Goal: Task Accomplishment & Management: Use online tool/utility

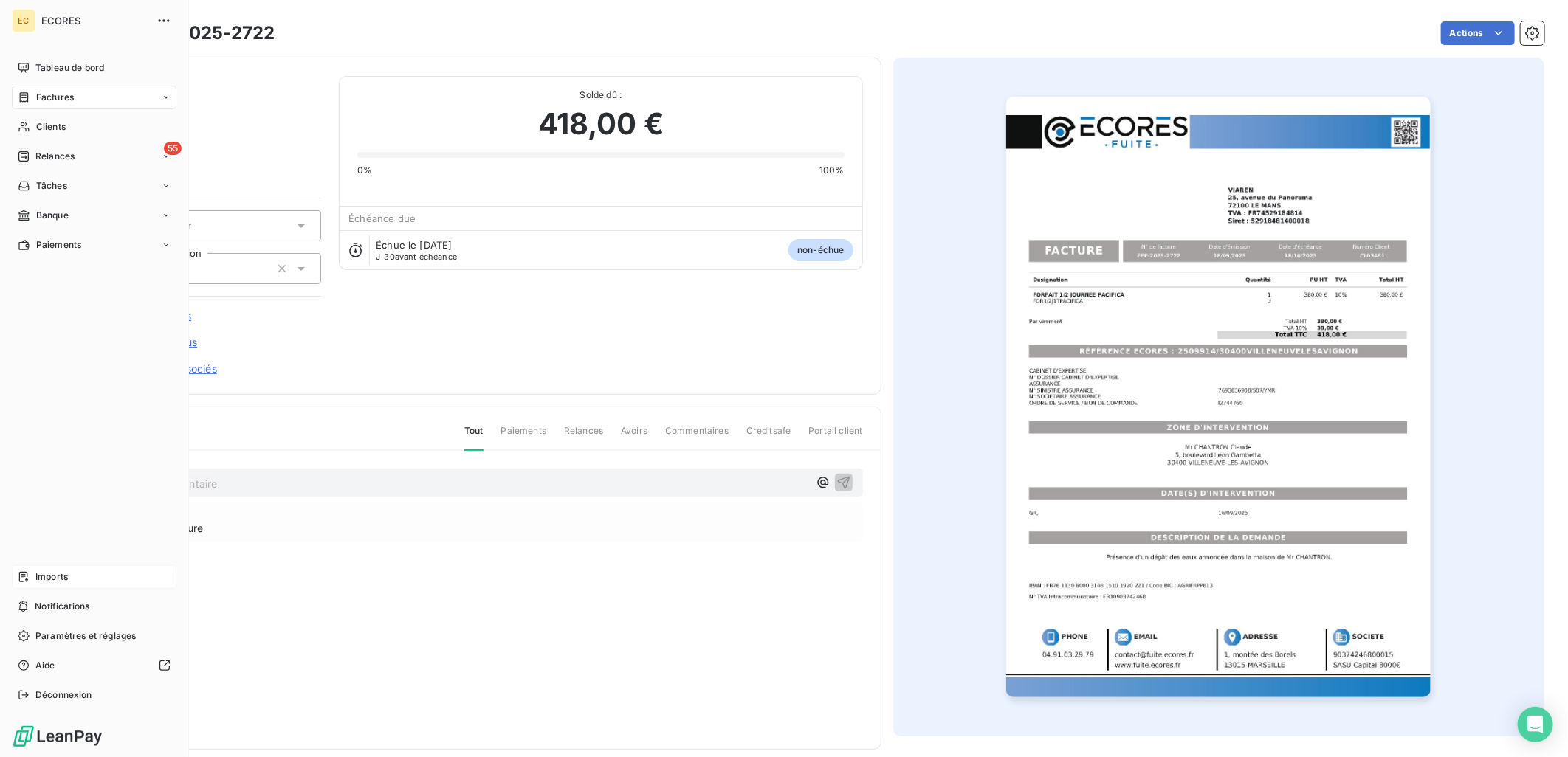
click at [63, 576] on span "Imports" at bounding box center [52, 577] width 32 height 13
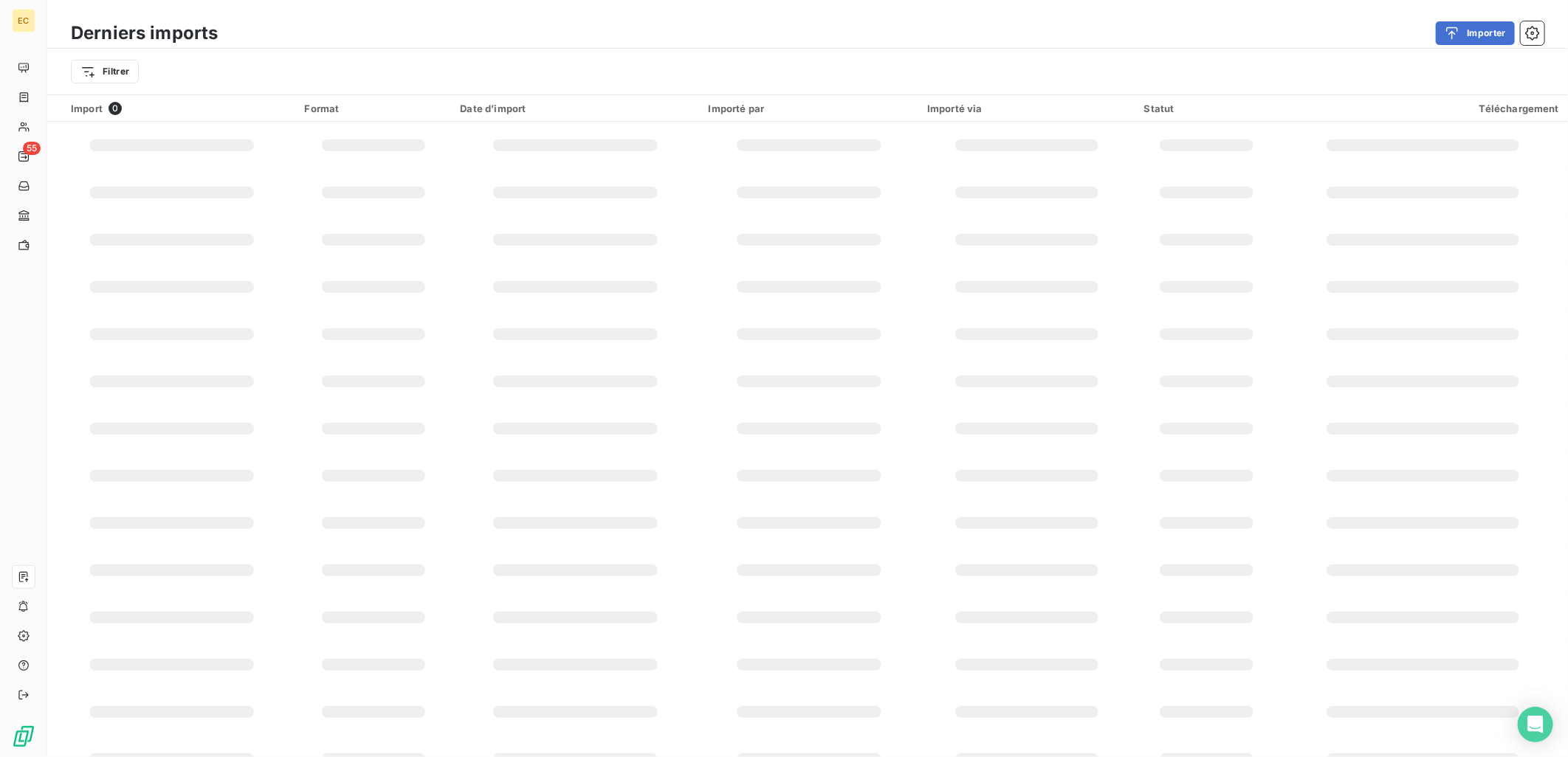
click at [1448, 18] on div "Derniers imports Importer" at bounding box center [807, 33] width 1521 height 31
click at [1455, 24] on button "Importer" at bounding box center [1476, 33] width 79 height 24
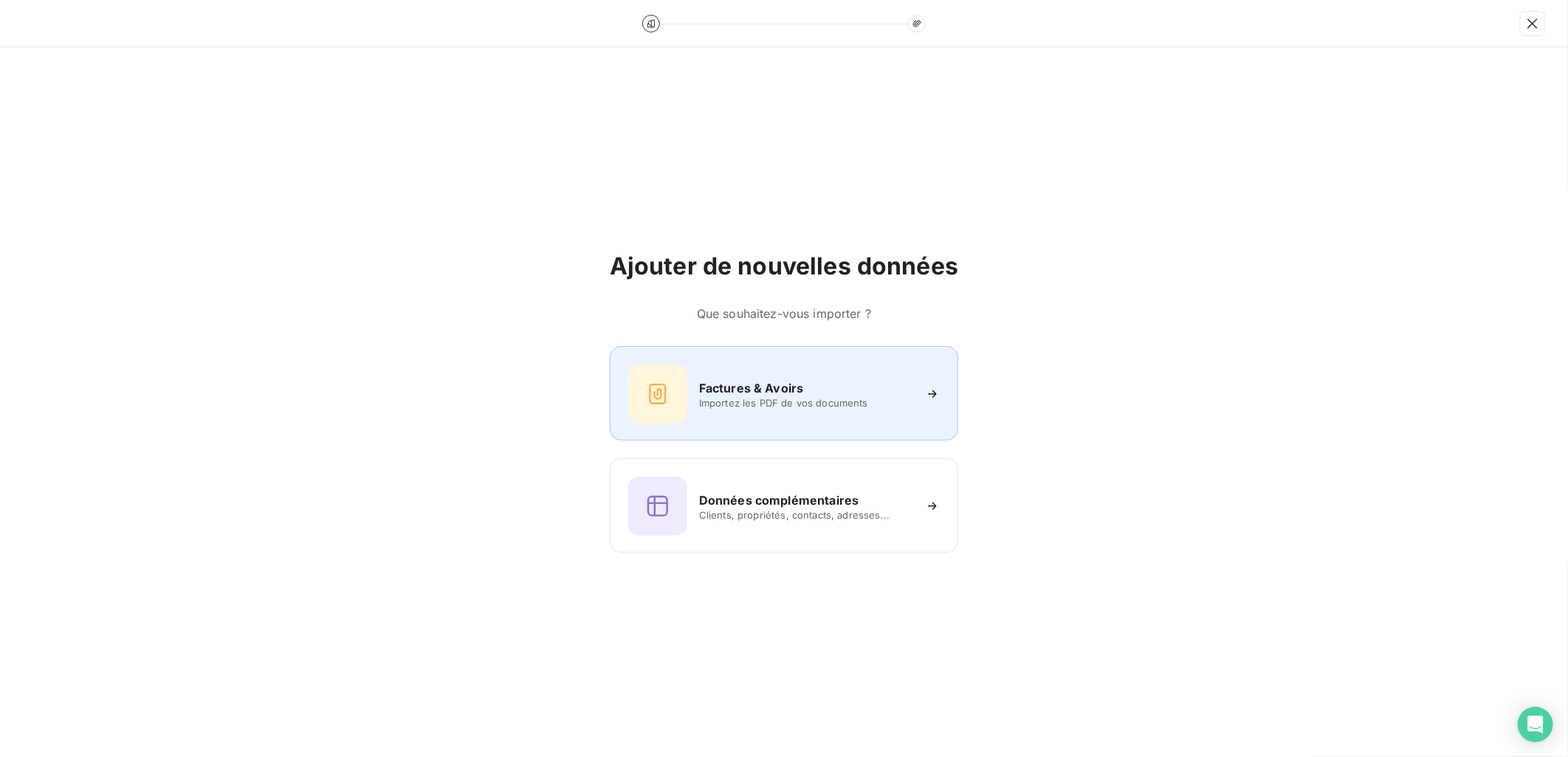
click at [764, 393] on h6 "Factures & Avoirs" at bounding box center [752, 387] width 105 height 17
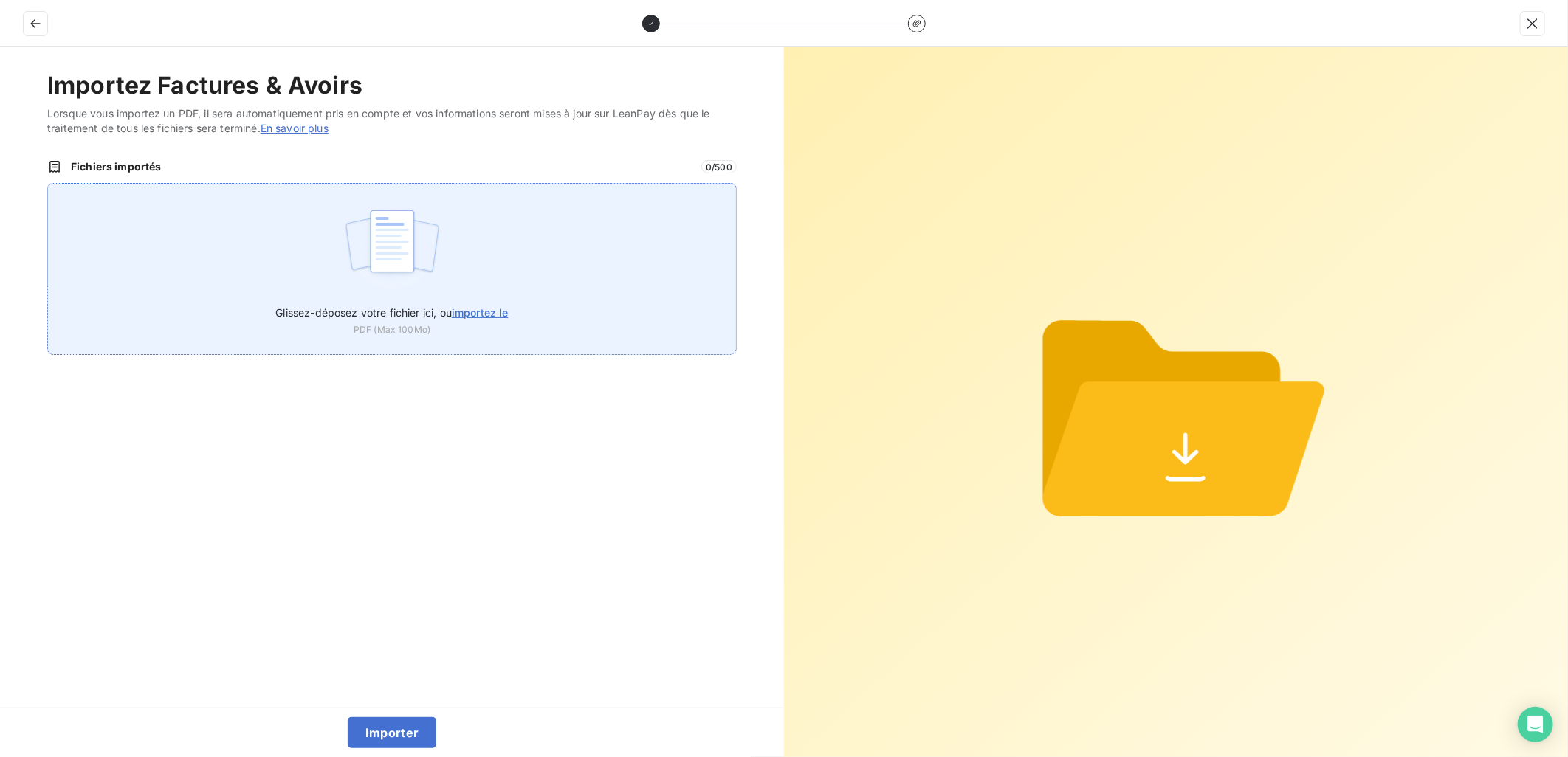
click at [528, 321] on div "Glissez-déposez votre fichier ici, ou importez le PDF (Max 100Mo)" at bounding box center [391, 269] width 689 height 172
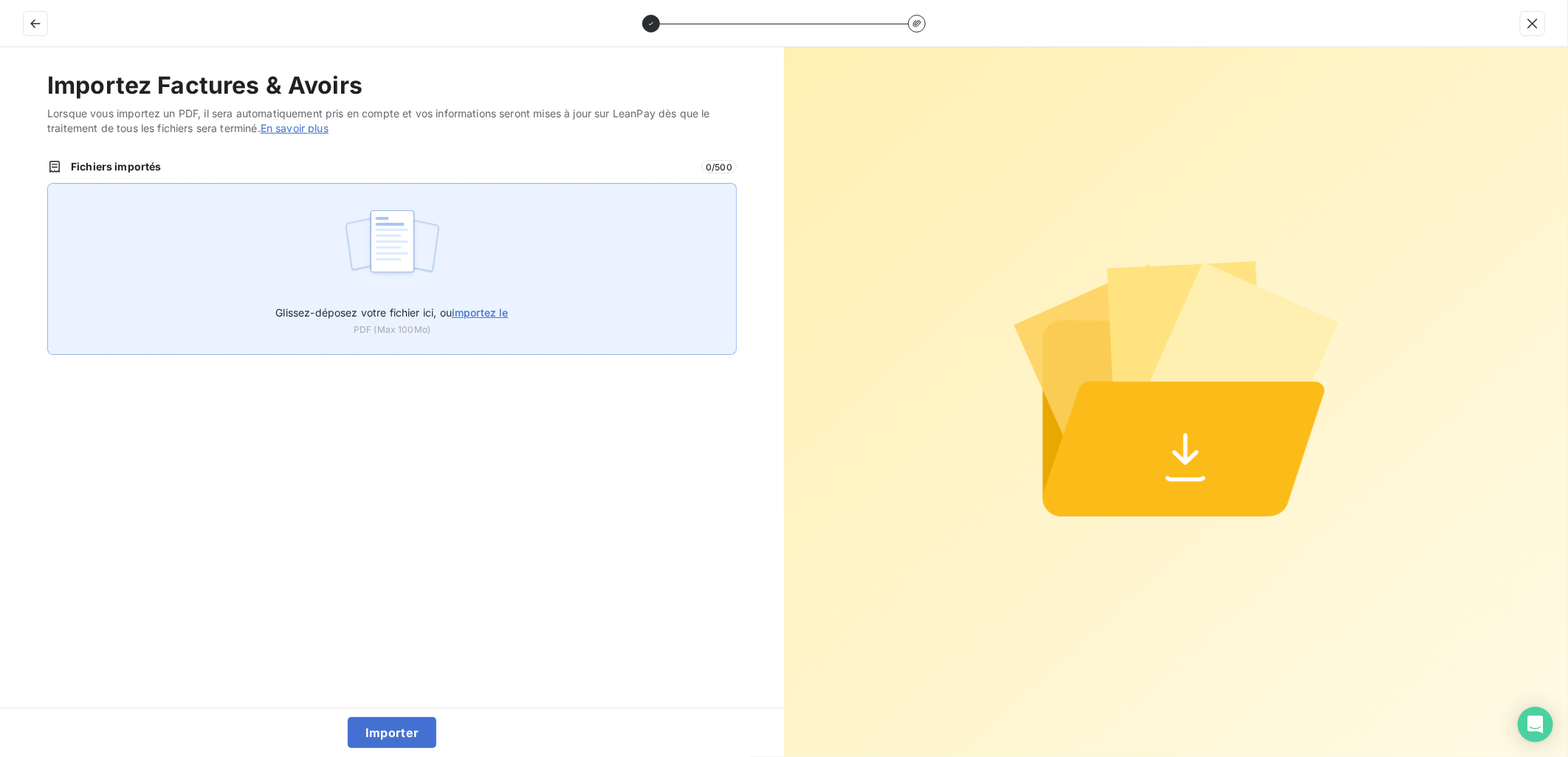
type input "C:\fakepath\FEF-2025-2723.pdf"
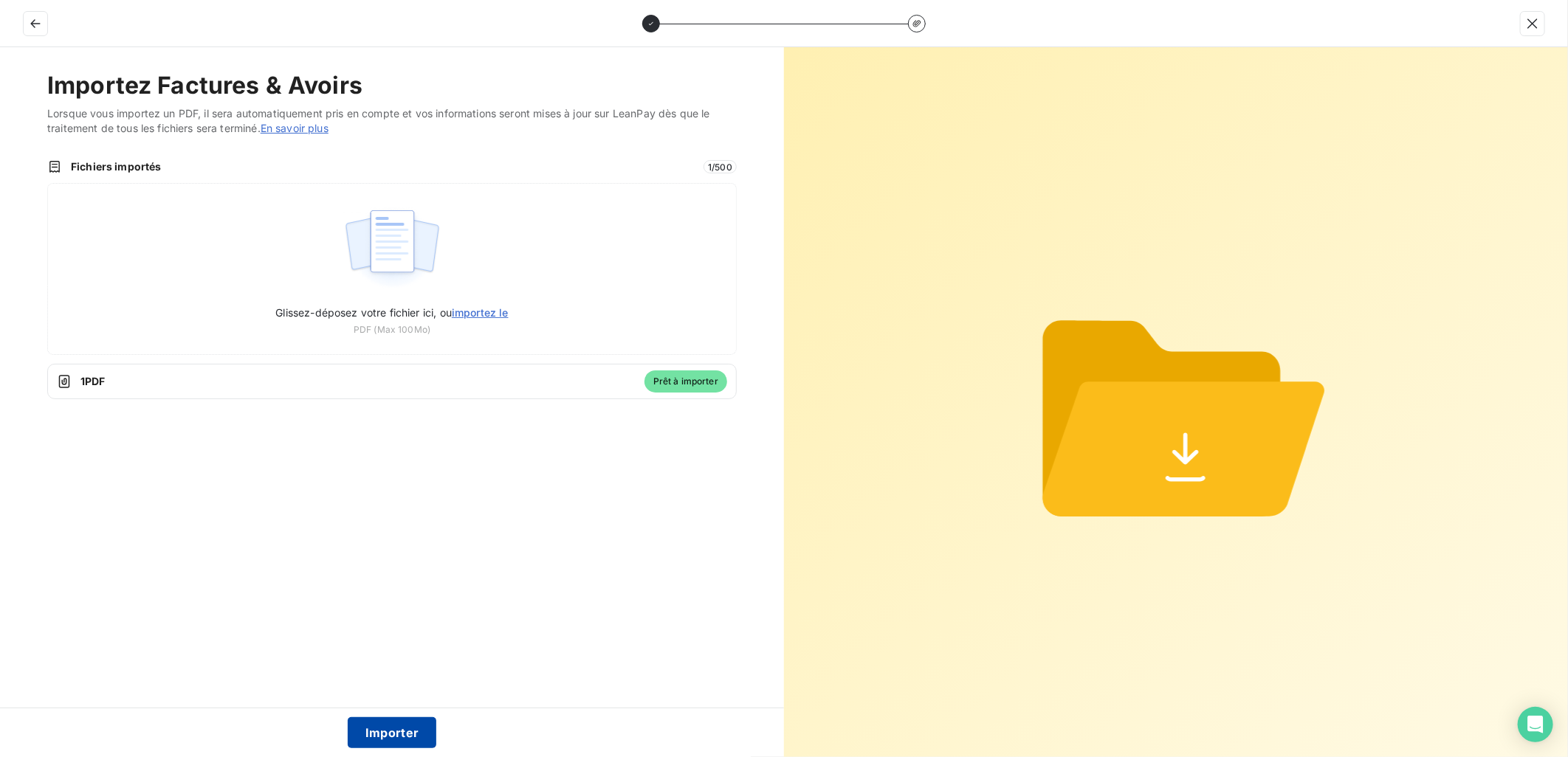
click at [378, 732] on button "Importer" at bounding box center [392, 733] width 89 height 31
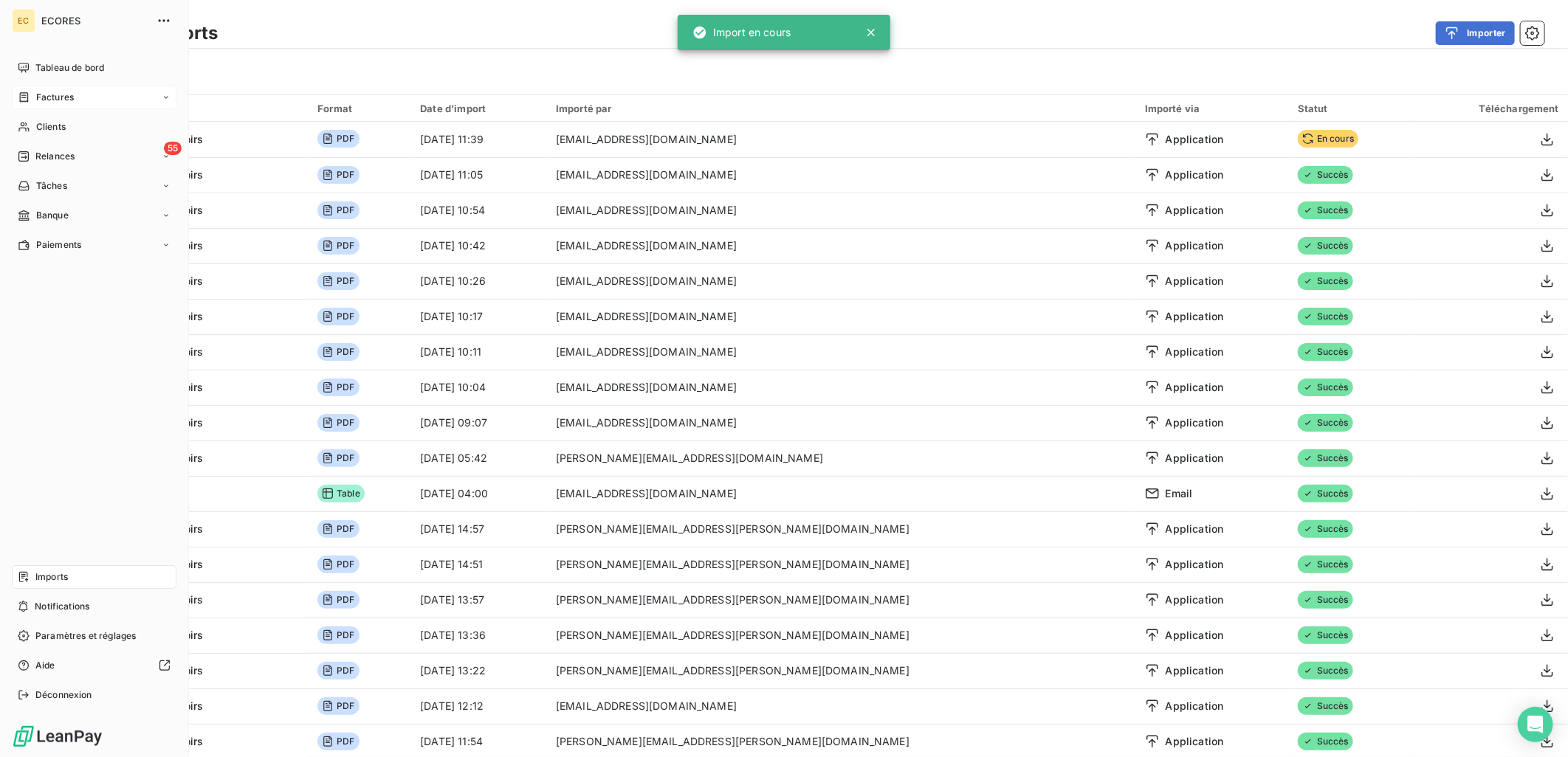
click at [63, 102] on span "Factures" at bounding box center [54, 97] width 38 height 13
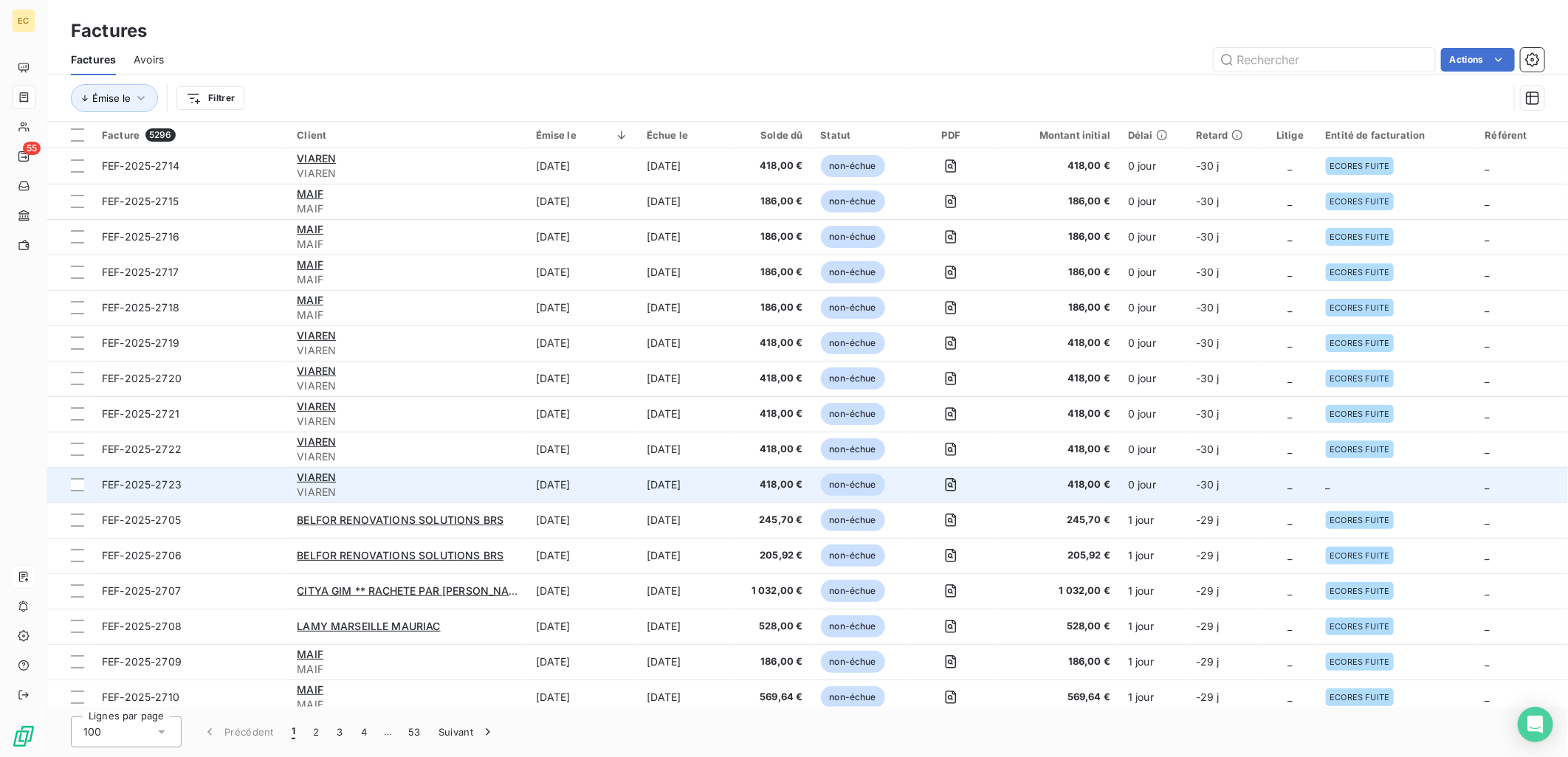
click at [1332, 488] on td "_" at bounding box center [1396, 485] width 159 height 36
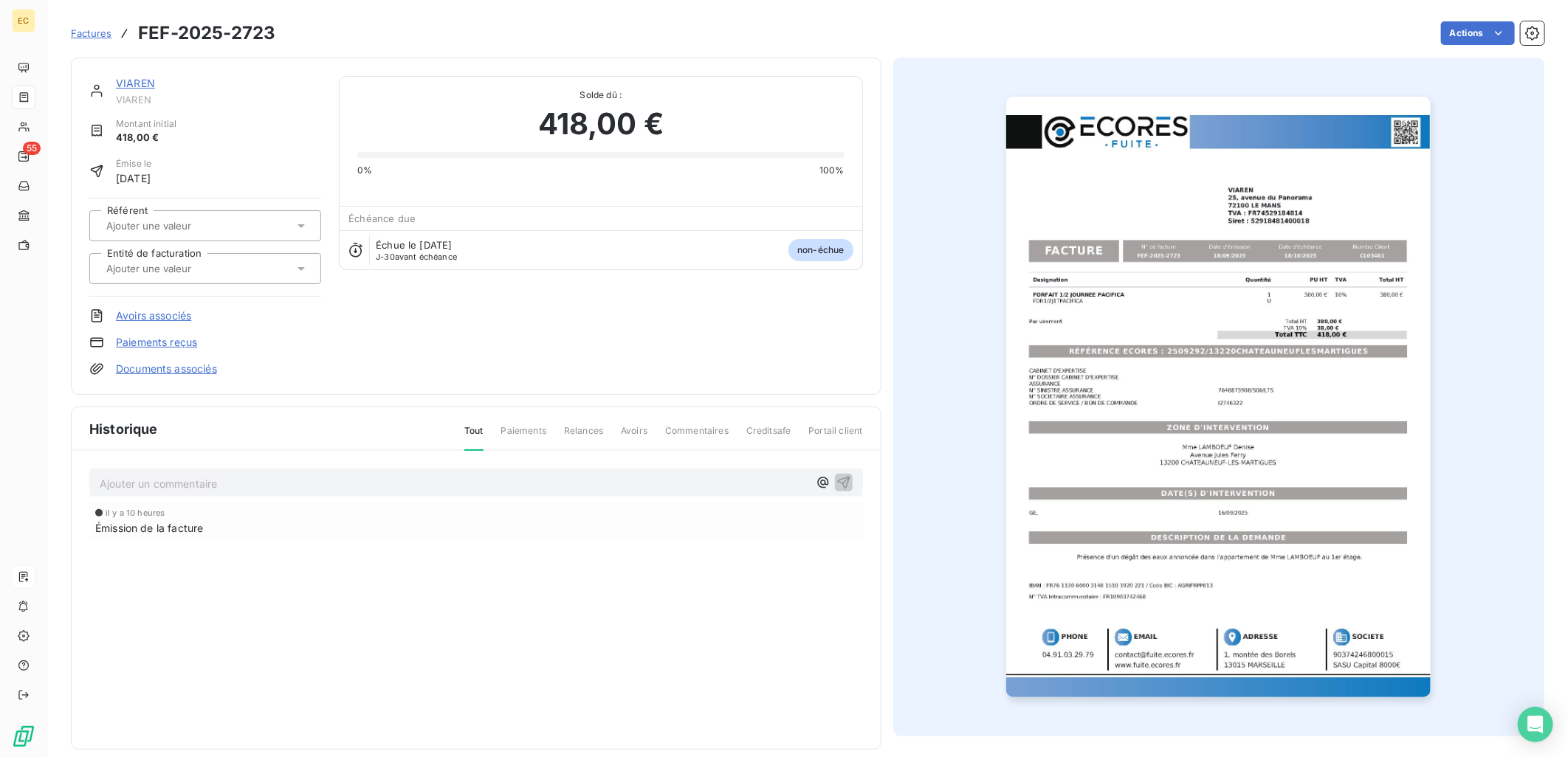
click at [136, 364] on link "Documents associés" at bounding box center [167, 369] width 101 height 15
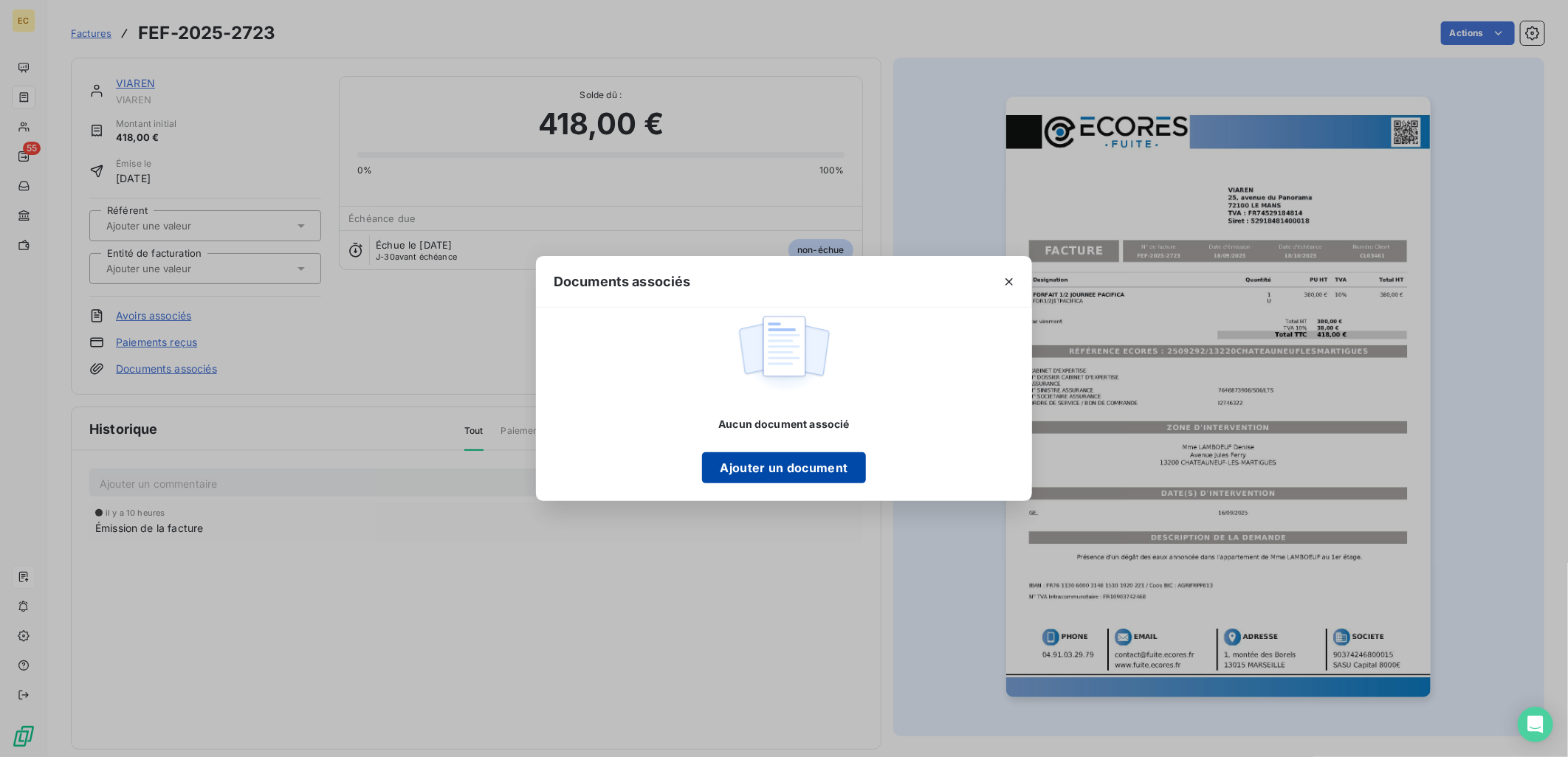
click at [786, 476] on button "Ajouter un document" at bounding box center [783, 468] width 163 height 31
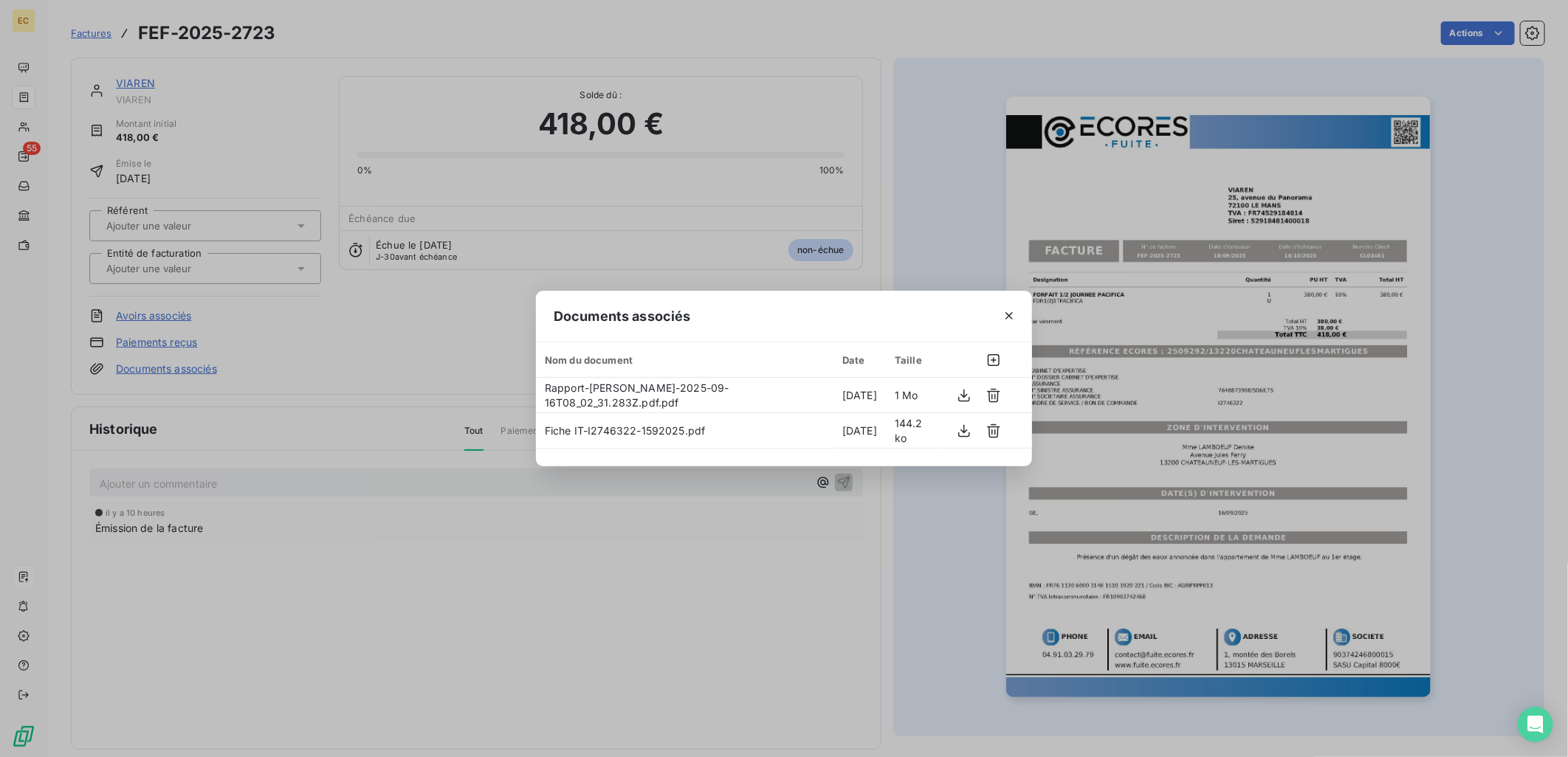
click at [226, 268] on div "Documents associés Nom du document Date Taille Rapport-[PERSON_NAME]-2025-09-16…" at bounding box center [784, 378] width 1568 height 757
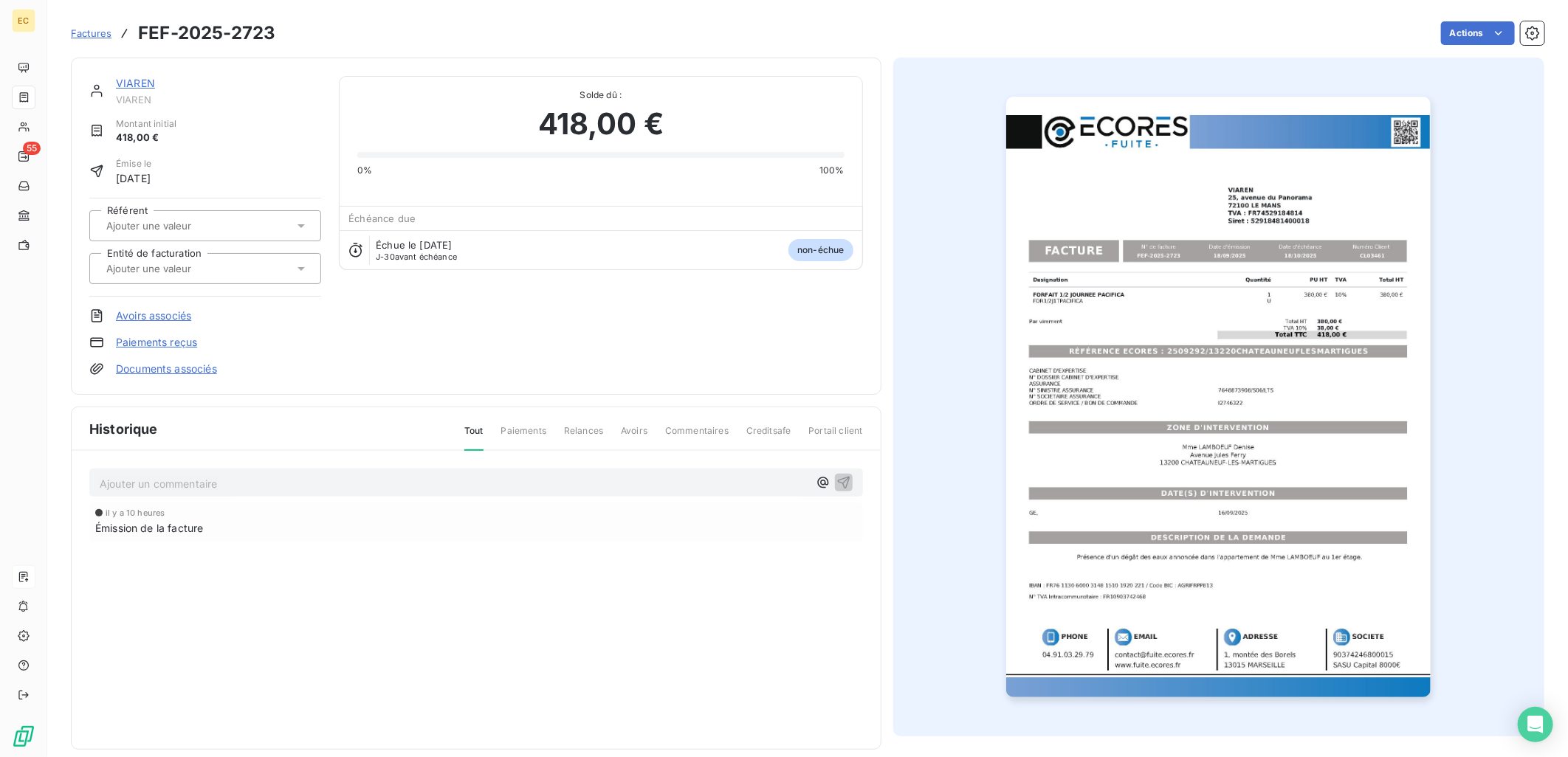
click at [218, 268] on input "text" at bounding box center [179, 269] width 148 height 13
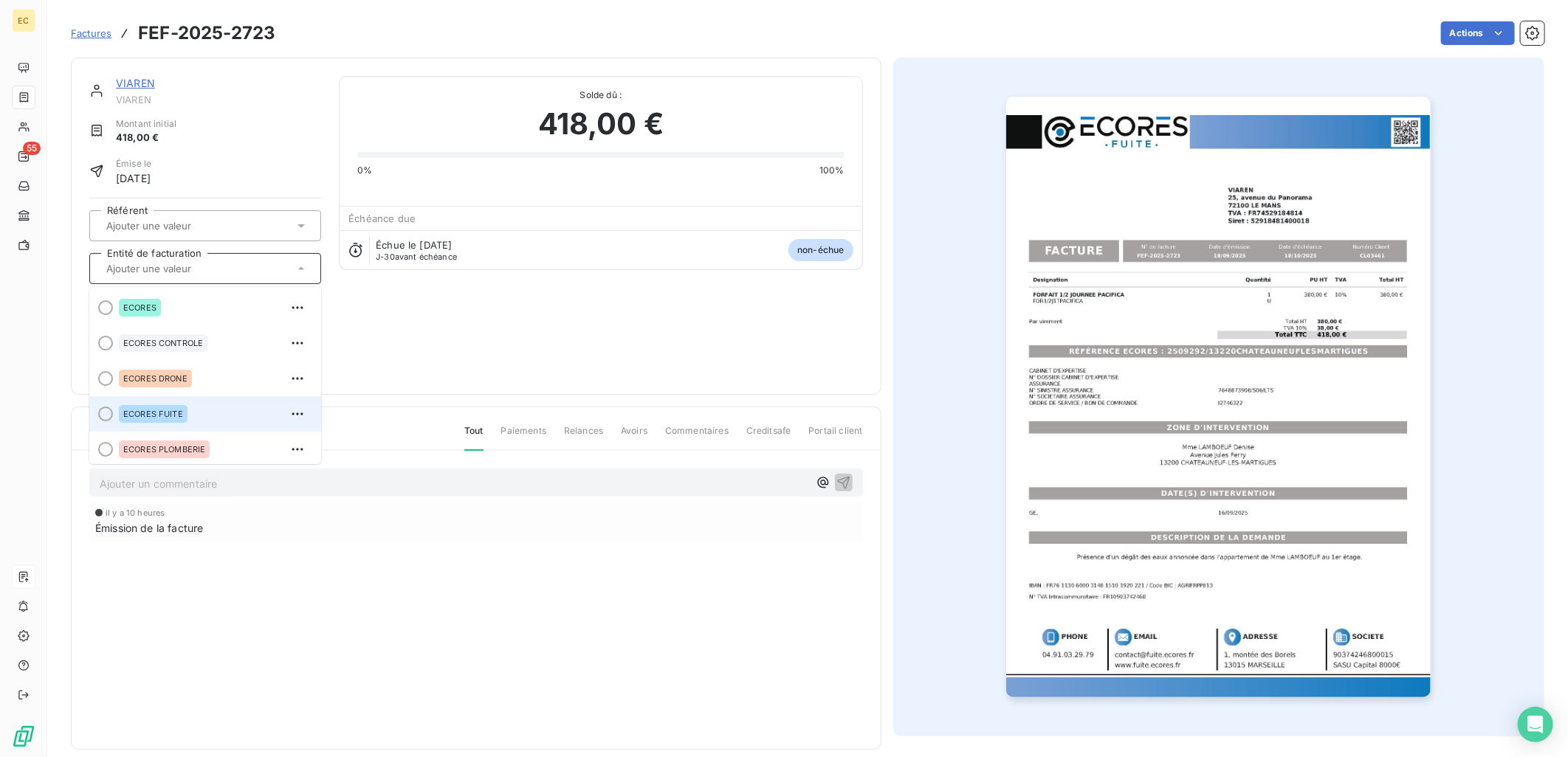
click at [149, 425] on li "ECORES FUITE" at bounding box center [205, 414] width 232 height 36
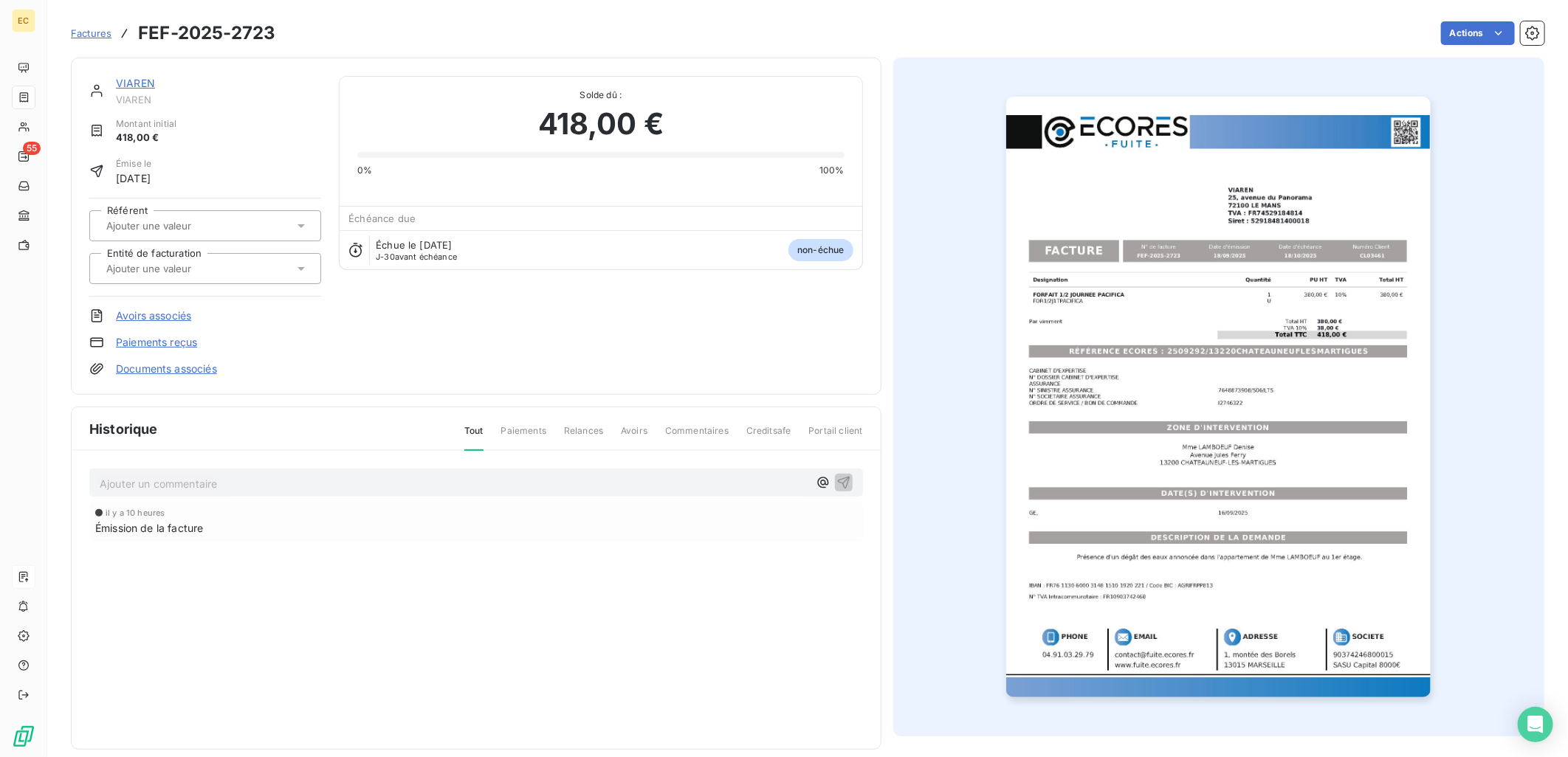
click at [507, 374] on div "VIAREN VIAREN Montant initial 418,00 € Émise le [DATE] Référent Entité de factu…" at bounding box center [476, 226] width 774 height 301
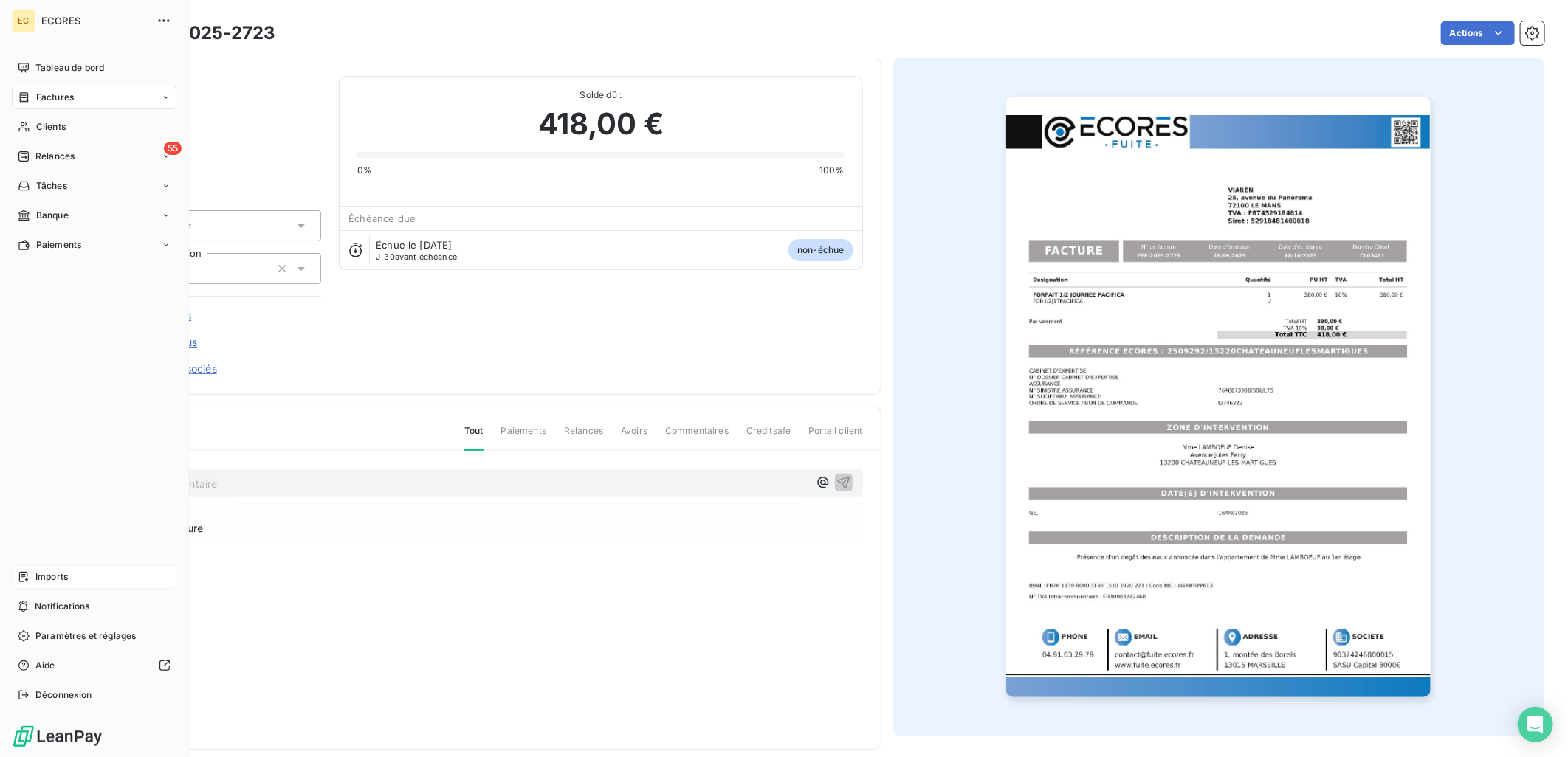
click at [60, 571] on span "Imports" at bounding box center [52, 577] width 32 height 13
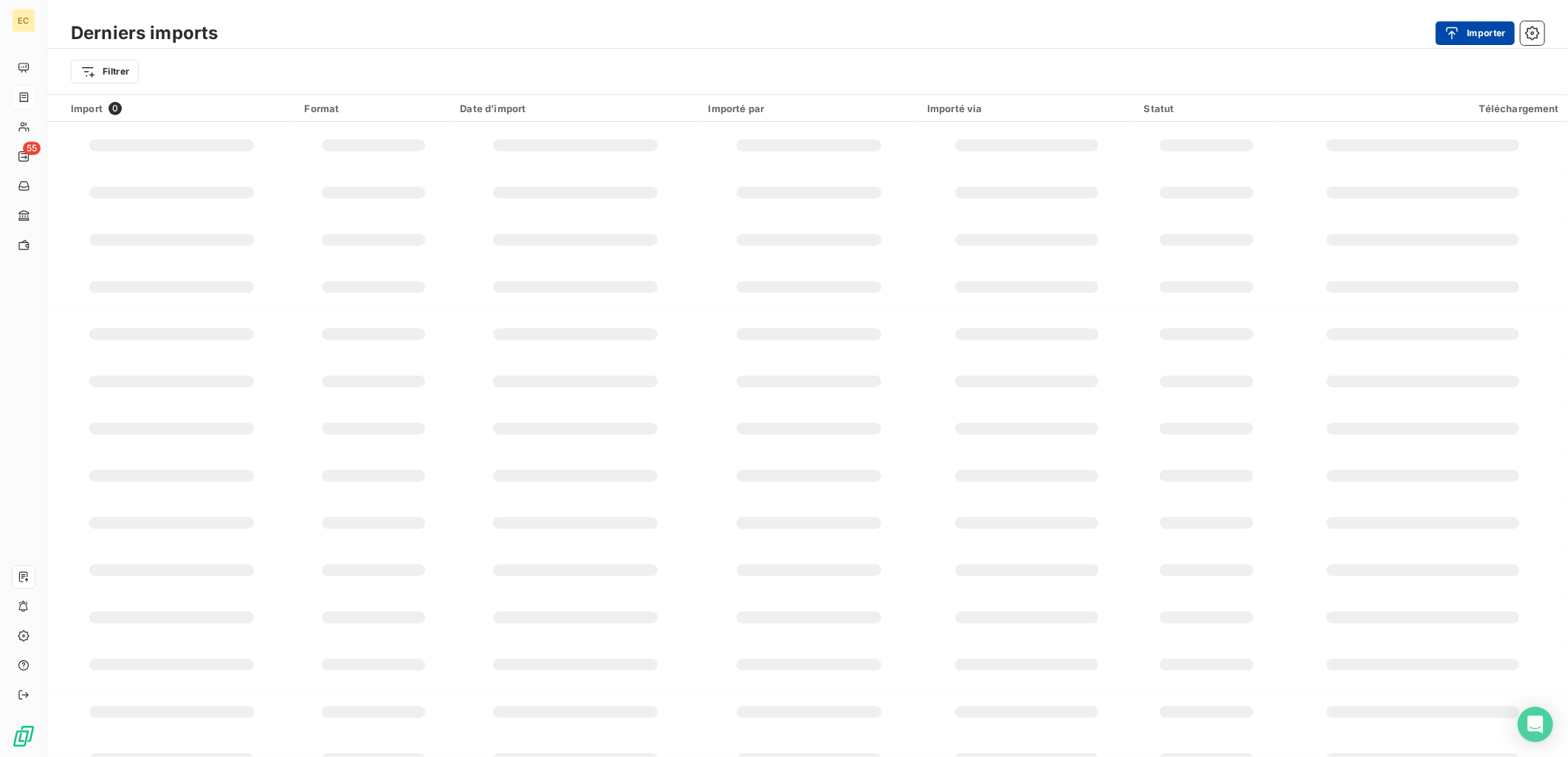
click at [1468, 29] on button "Importer" at bounding box center [1476, 33] width 79 height 24
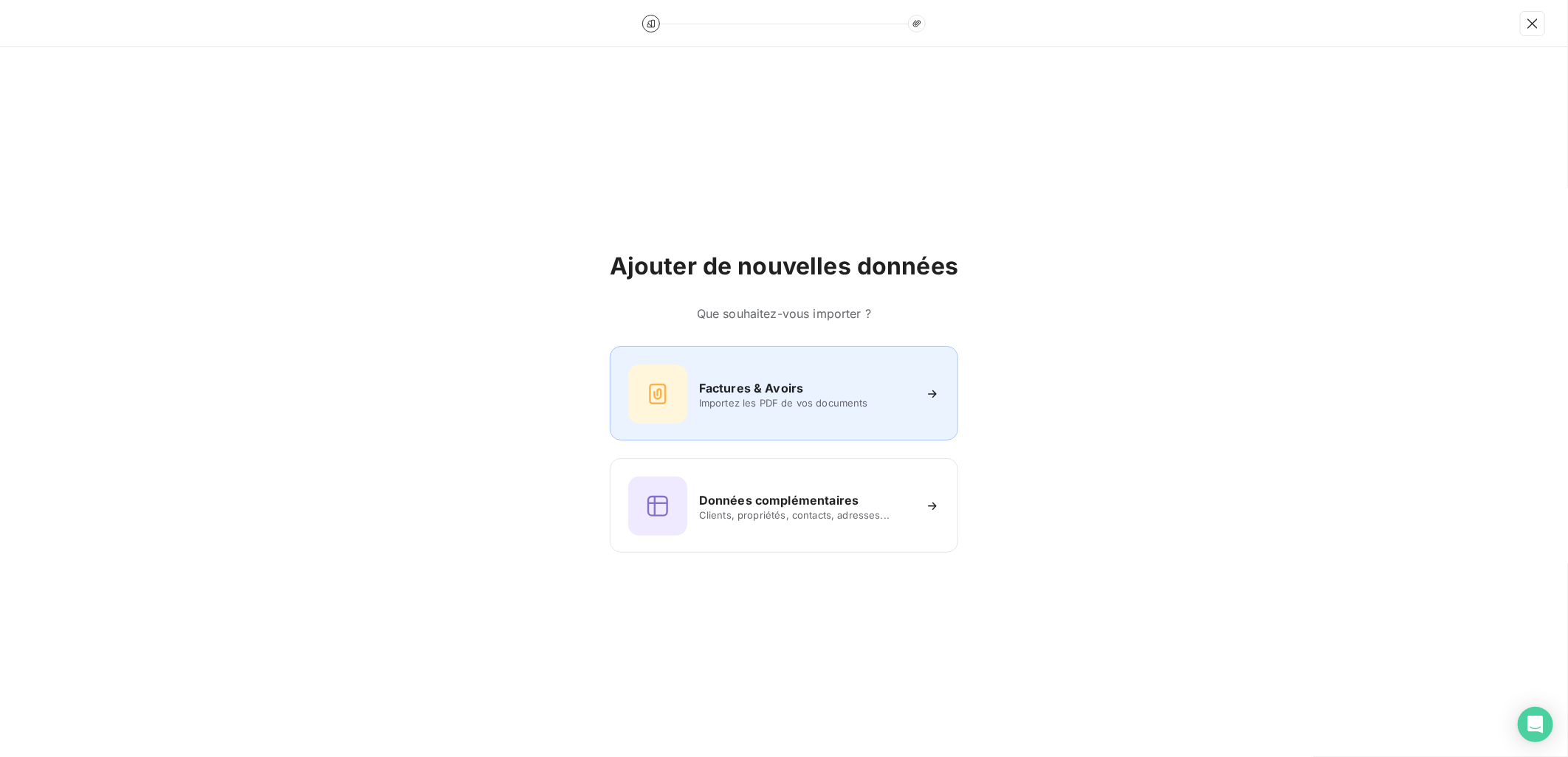
click at [816, 388] on div "Factures & Avoirs" at bounding box center [806, 387] width 214 height 17
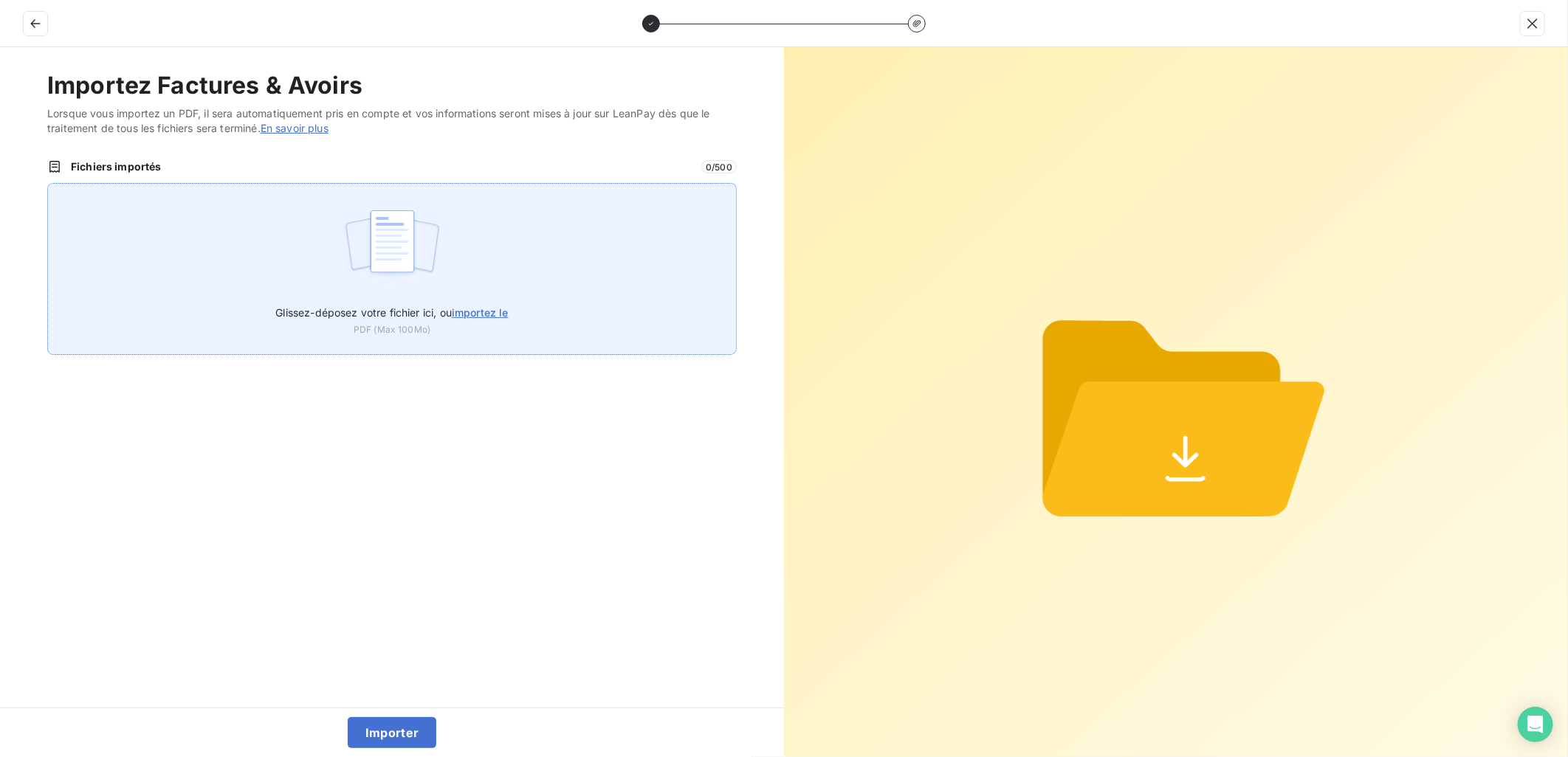
click at [484, 304] on label "Glissez-déposez votre fichier ici, ou importez le" at bounding box center [391, 310] width 233 height 28
click at [48, 184] on input "Glissez-déposez votre fichier ici, ou importez le" at bounding box center [47, 183] width 1 height 1
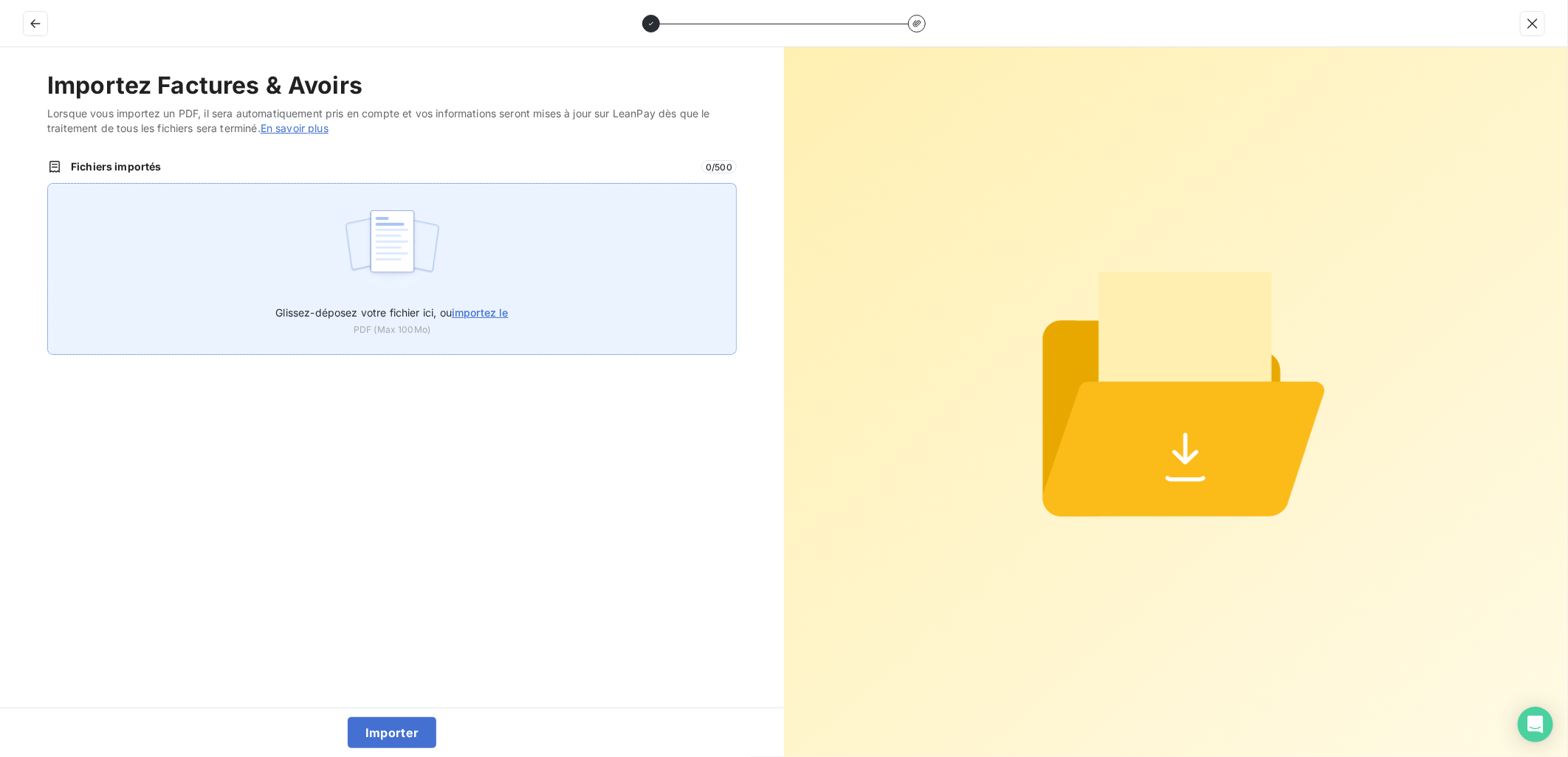
click at [435, 267] on img at bounding box center [392, 248] width 98 height 95
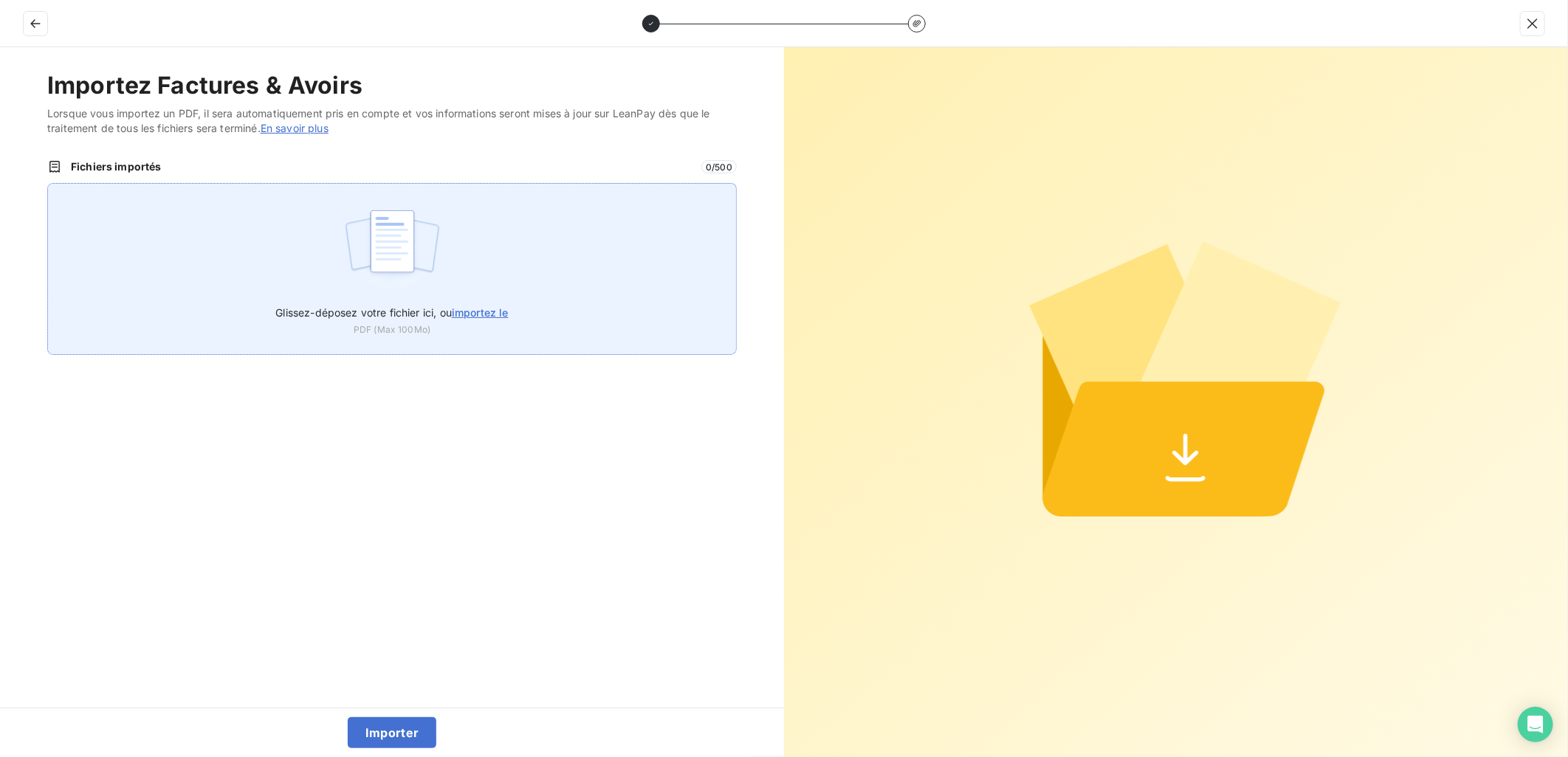
type input "C:\fakepath\FEF-2025-2724.pdf"
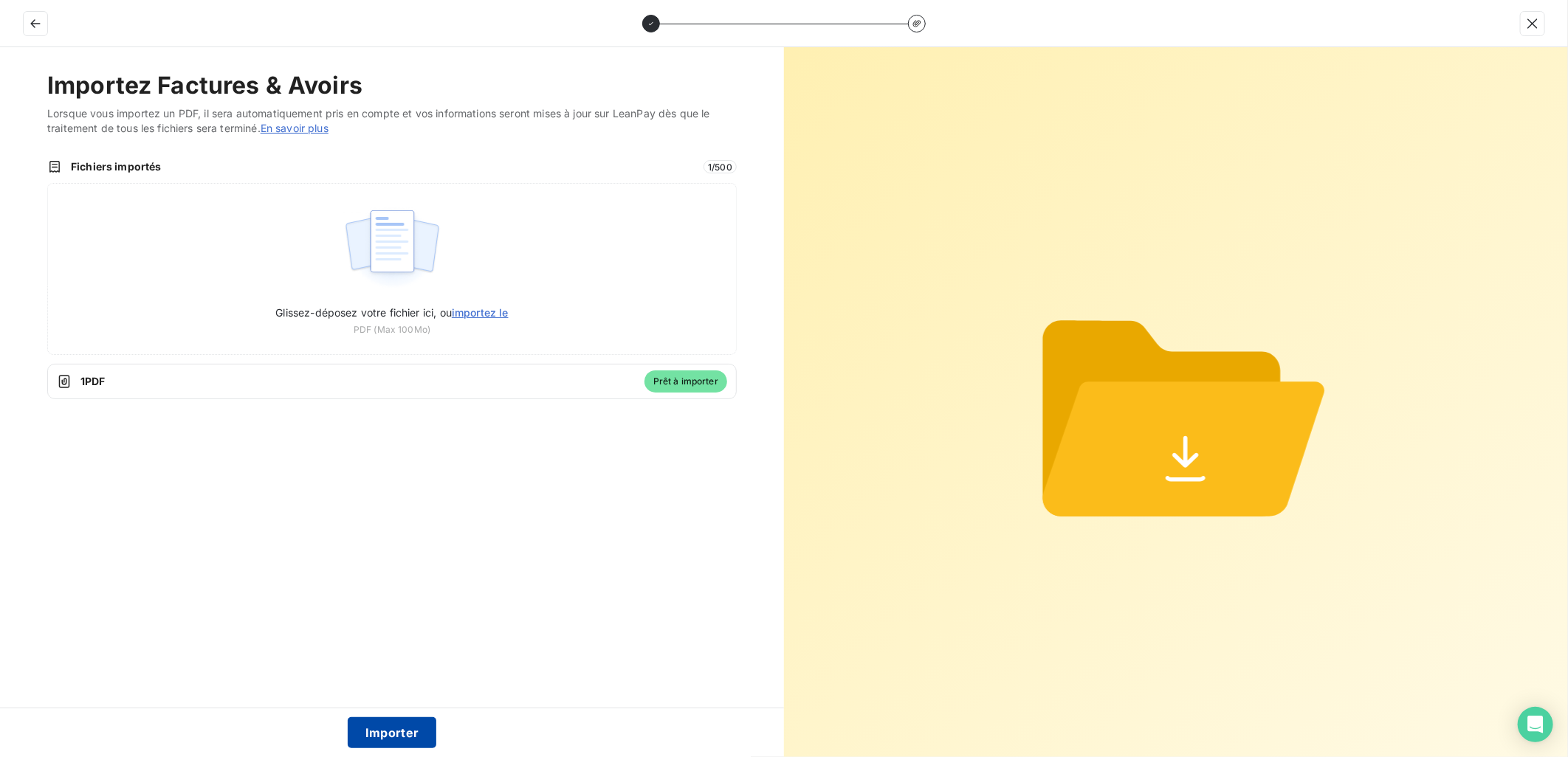
click at [383, 731] on button "Importer" at bounding box center [392, 733] width 89 height 31
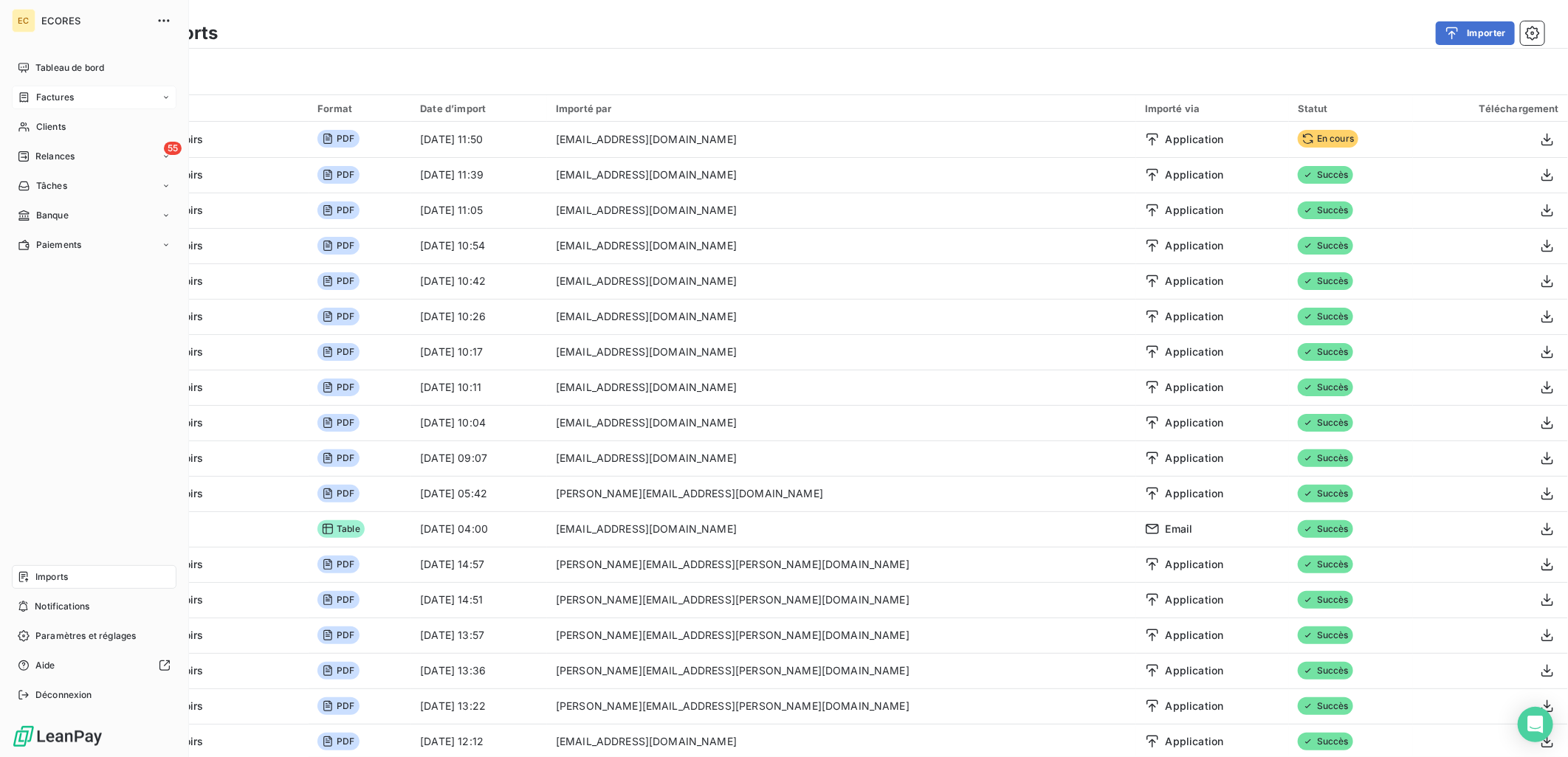
click at [67, 96] on span "Factures" at bounding box center [54, 97] width 38 height 13
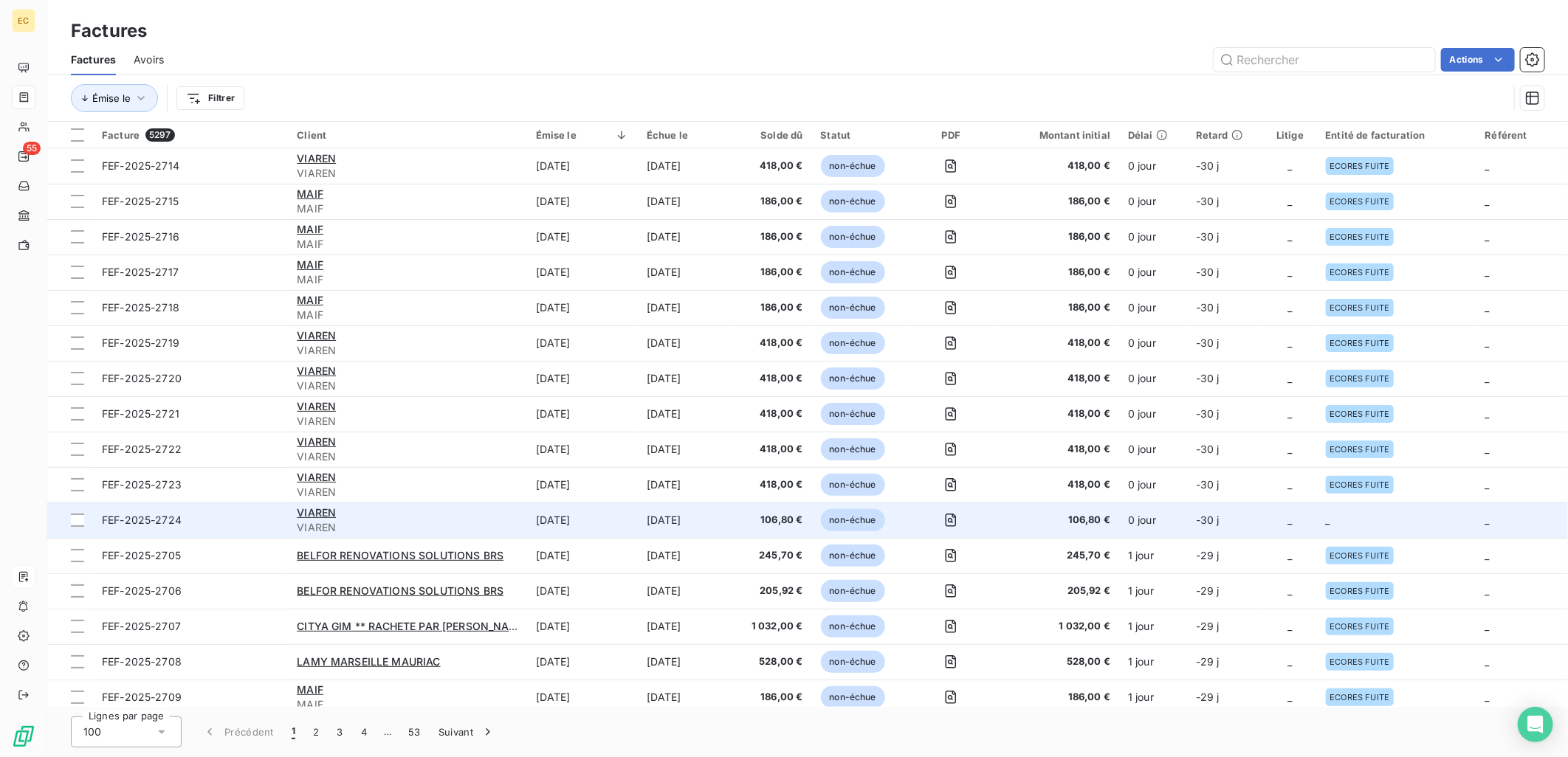
click at [1134, 514] on td "0 jour" at bounding box center [1153, 520] width 68 height 36
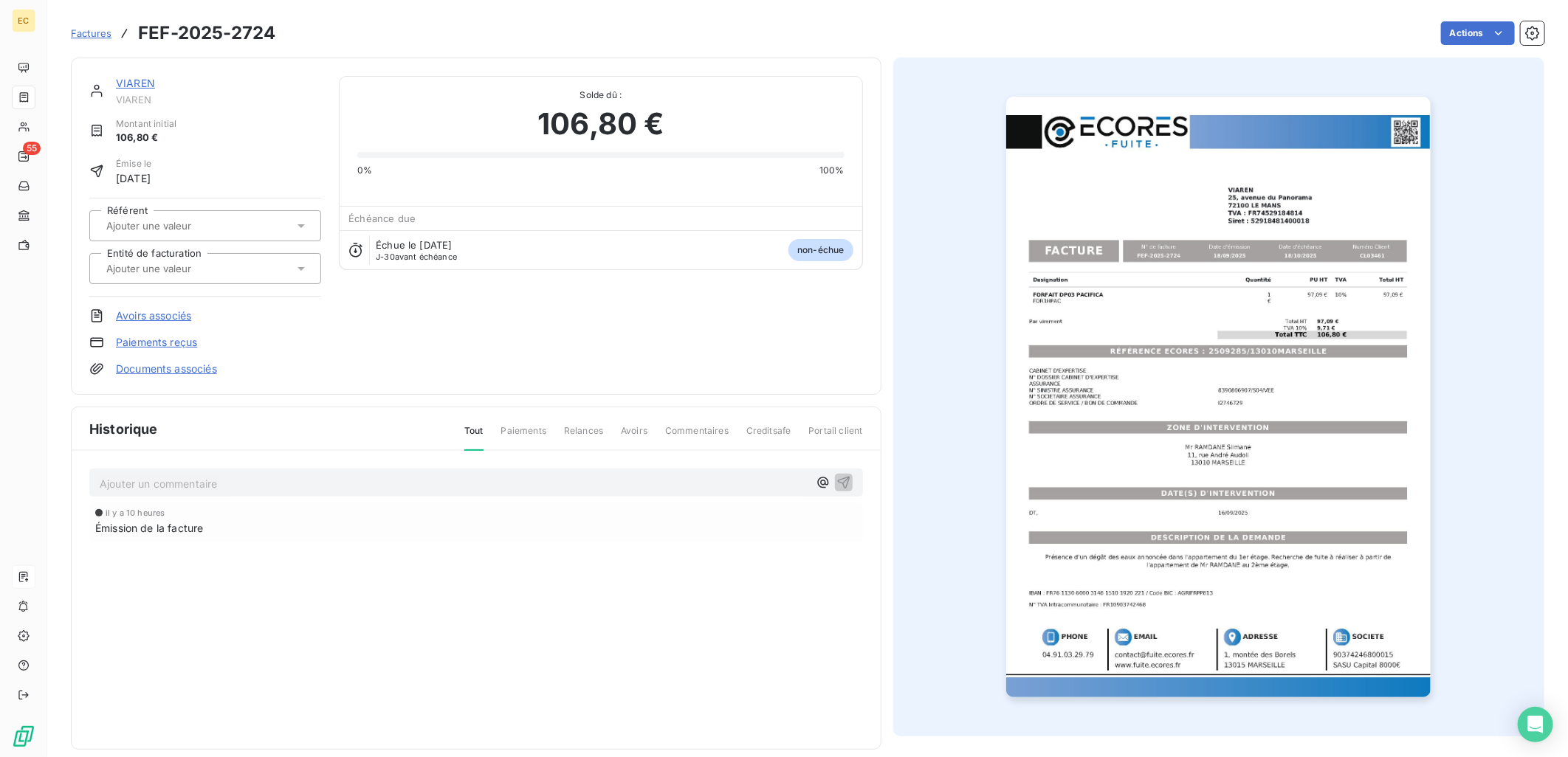
click at [207, 363] on link "Documents associés" at bounding box center [167, 369] width 101 height 15
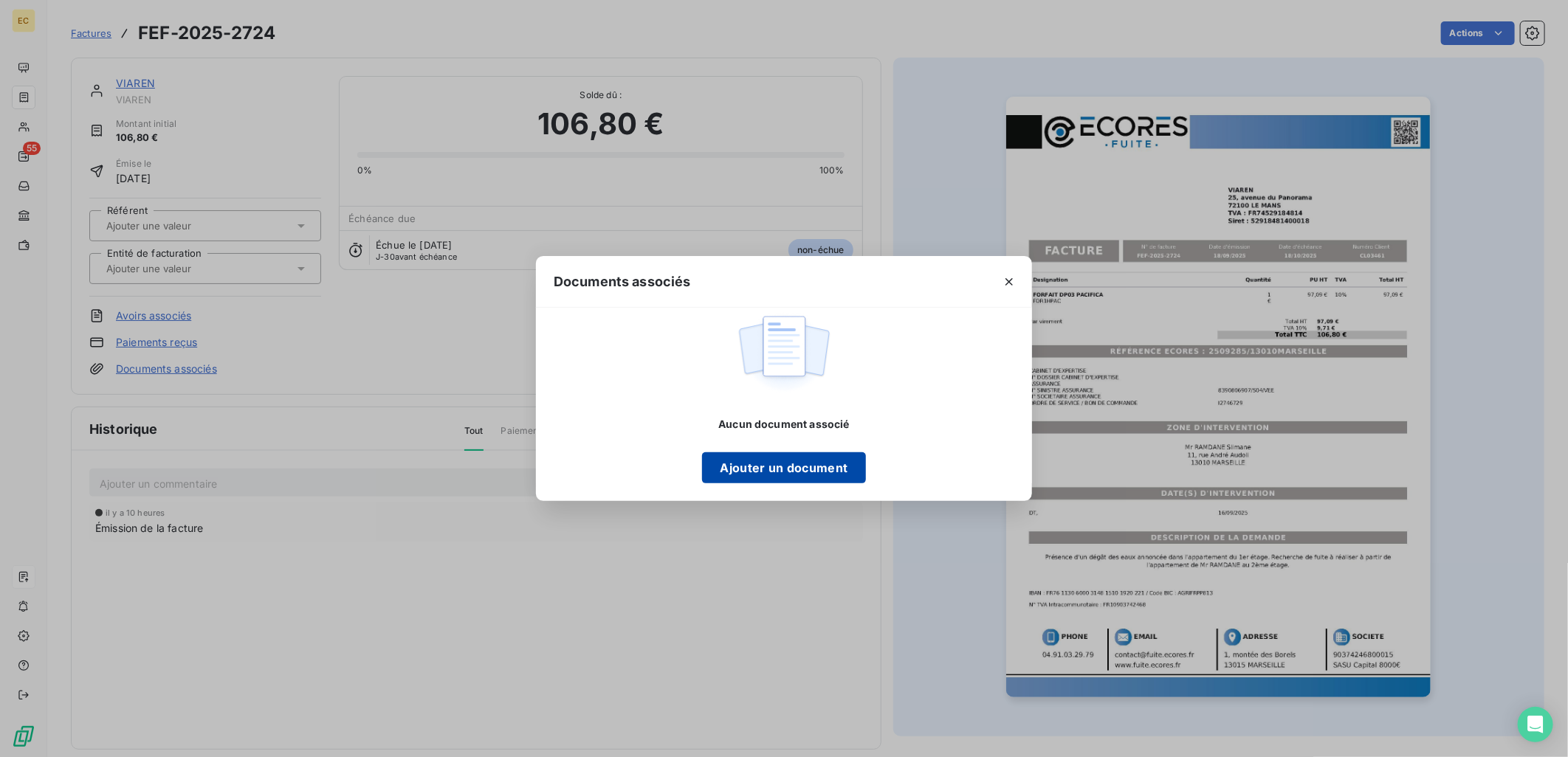
click at [768, 469] on button "Ajouter un document" at bounding box center [783, 468] width 163 height 31
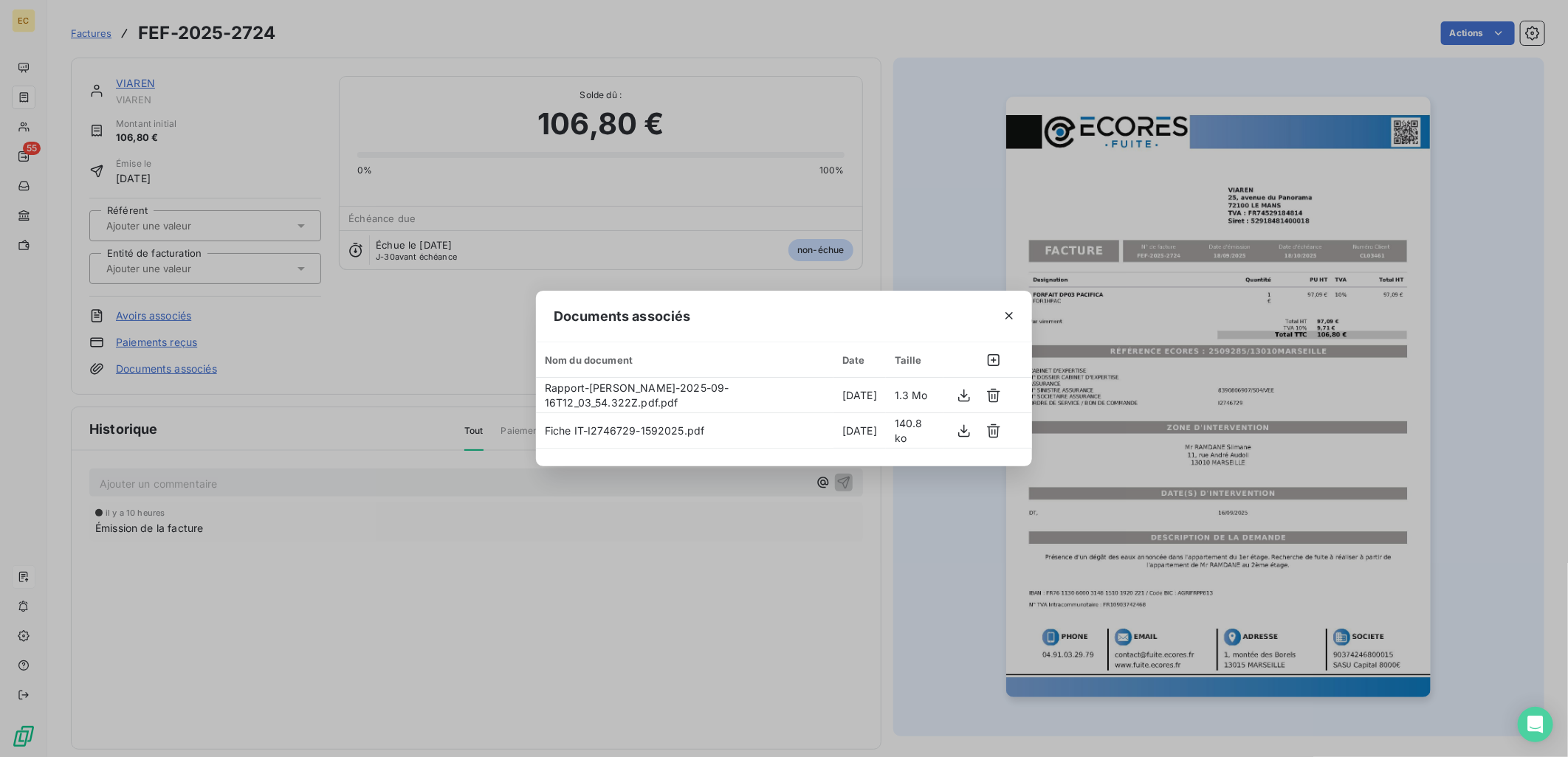
drag, startPoint x: 308, startPoint y: 399, endPoint x: 203, endPoint y: 334, distance: 123.5
click at [308, 396] on div "Documents associés Nom du document Date Taille Rapport-[PERSON_NAME]-2025-09-16…" at bounding box center [784, 378] width 1568 height 757
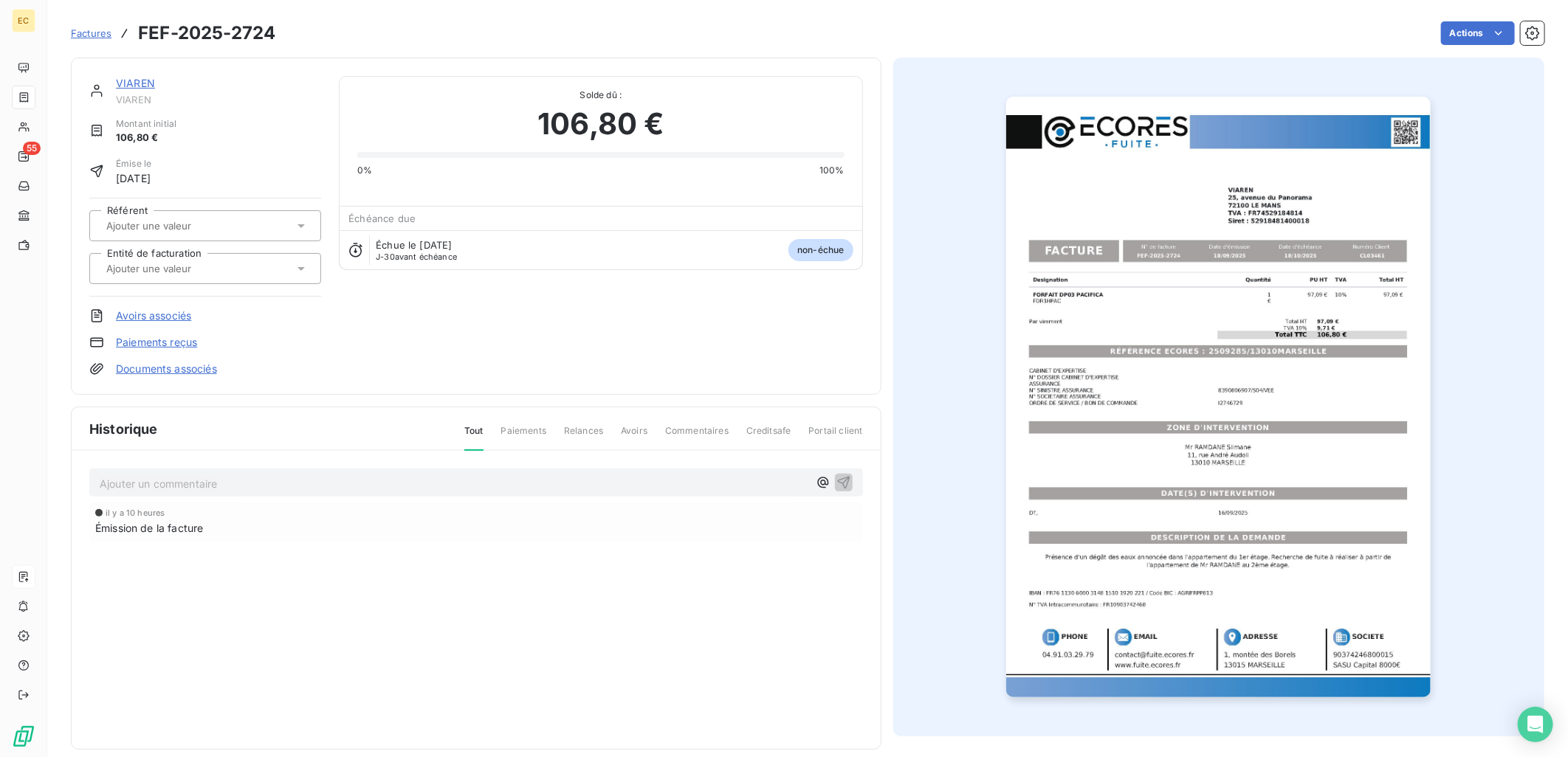
click at [176, 270] on input "text" at bounding box center [179, 269] width 148 height 13
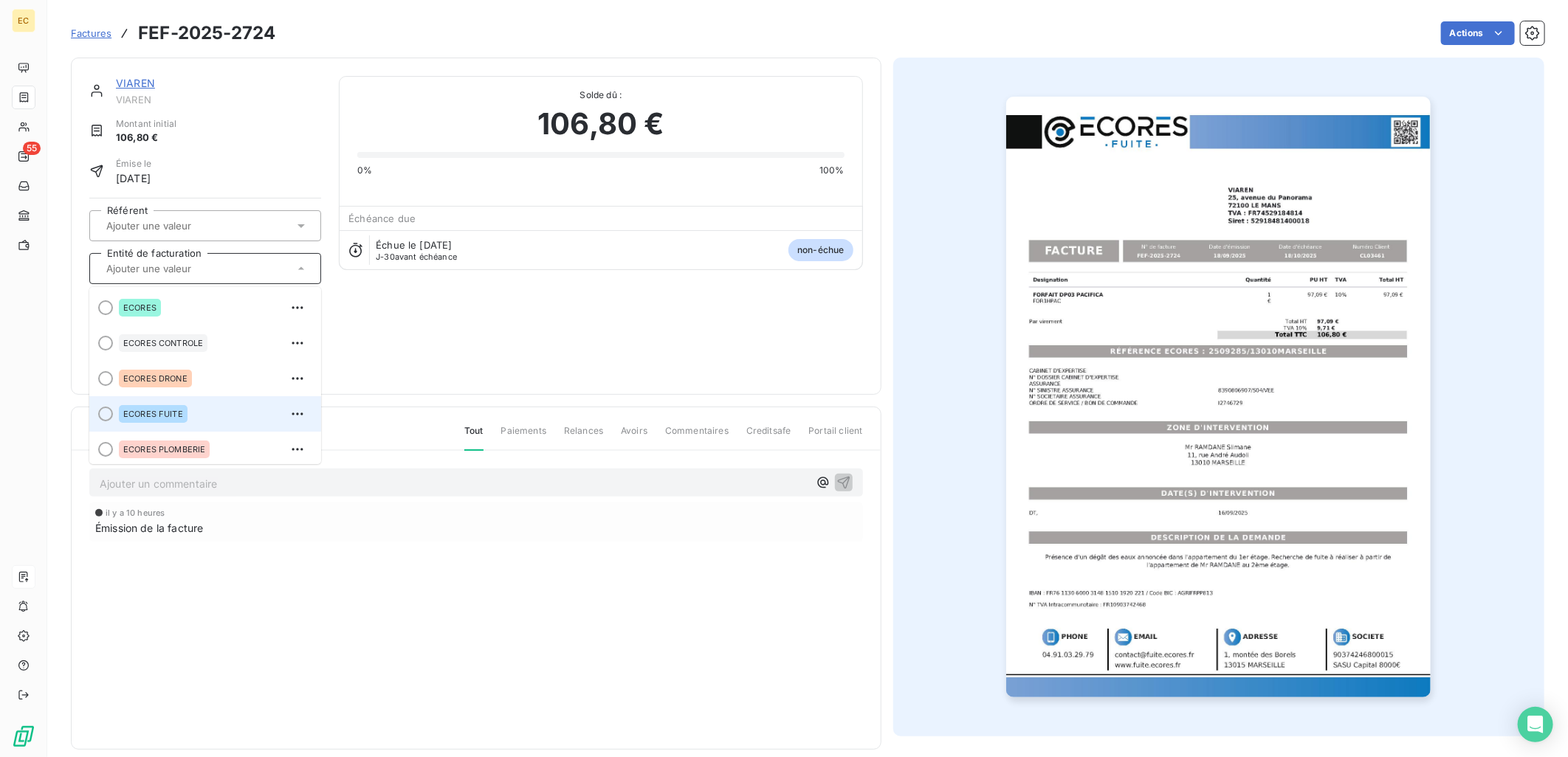
click at [176, 416] on span "ECORES FUITE" at bounding box center [153, 414] width 60 height 9
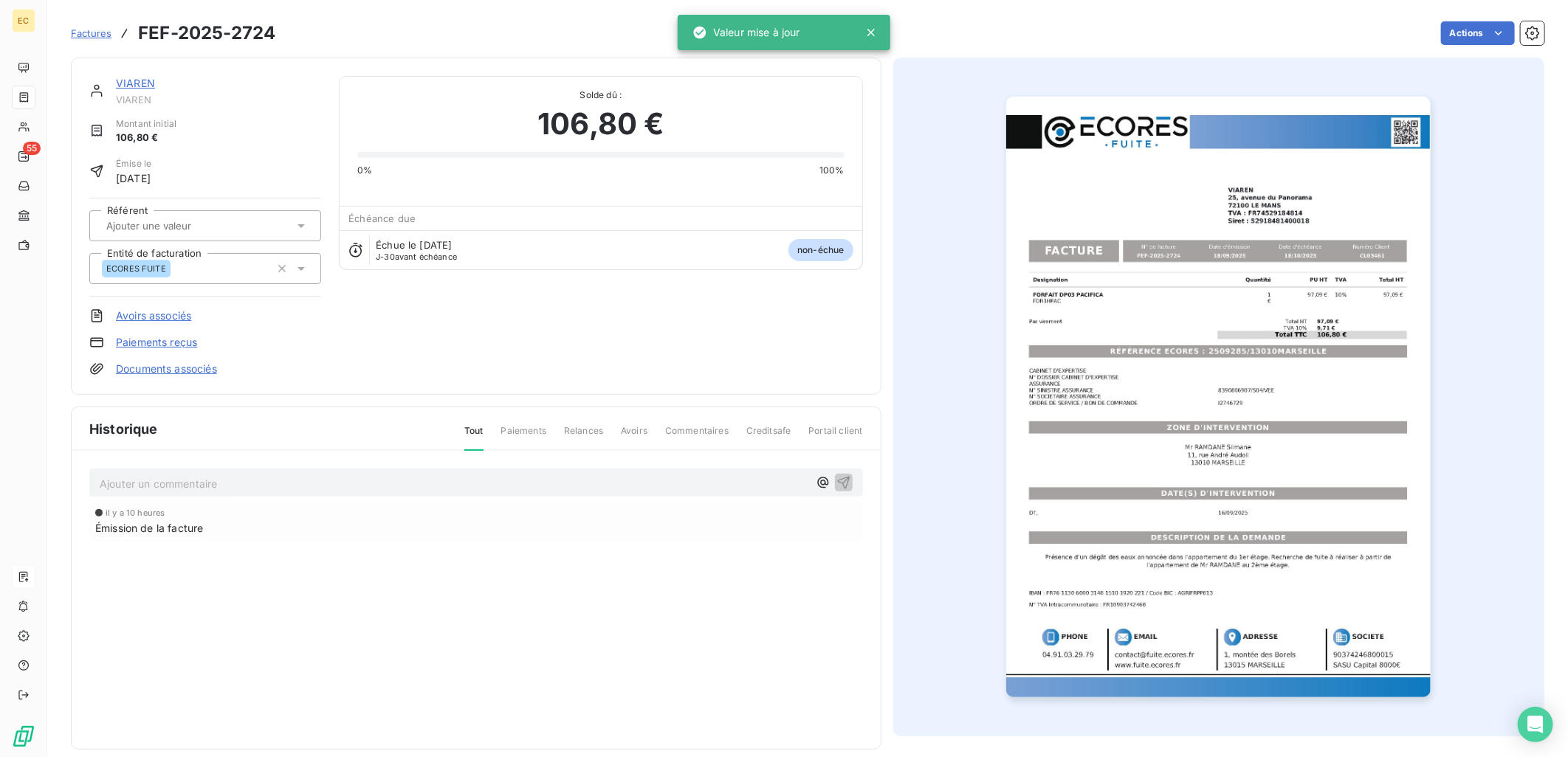
click at [593, 334] on div "VIAREN VIAREN Montant initial 106,80 € Émise le [DATE] Référent Entité de factu…" at bounding box center [476, 226] width 774 height 301
click at [160, 364] on link "Documents associés" at bounding box center [167, 369] width 101 height 15
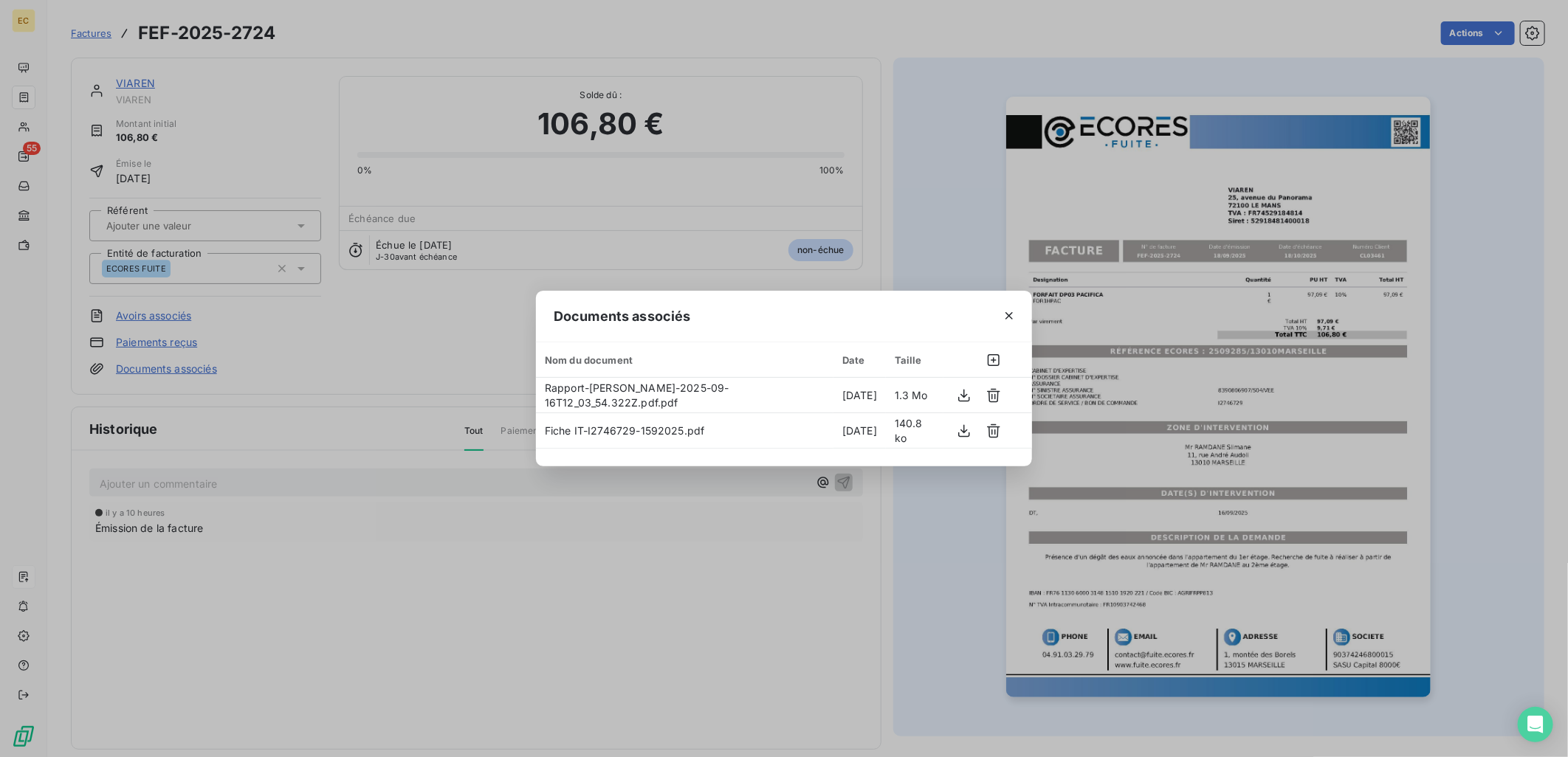
click at [662, 608] on div "Documents associés Nom du document Date Taille Rapport-[PERSON_NAME]-2025-09-16…" at bounding box center [784, 378] width 1568 height 757
